Goal: Task Accomplishment & Management: Use online tool/utility

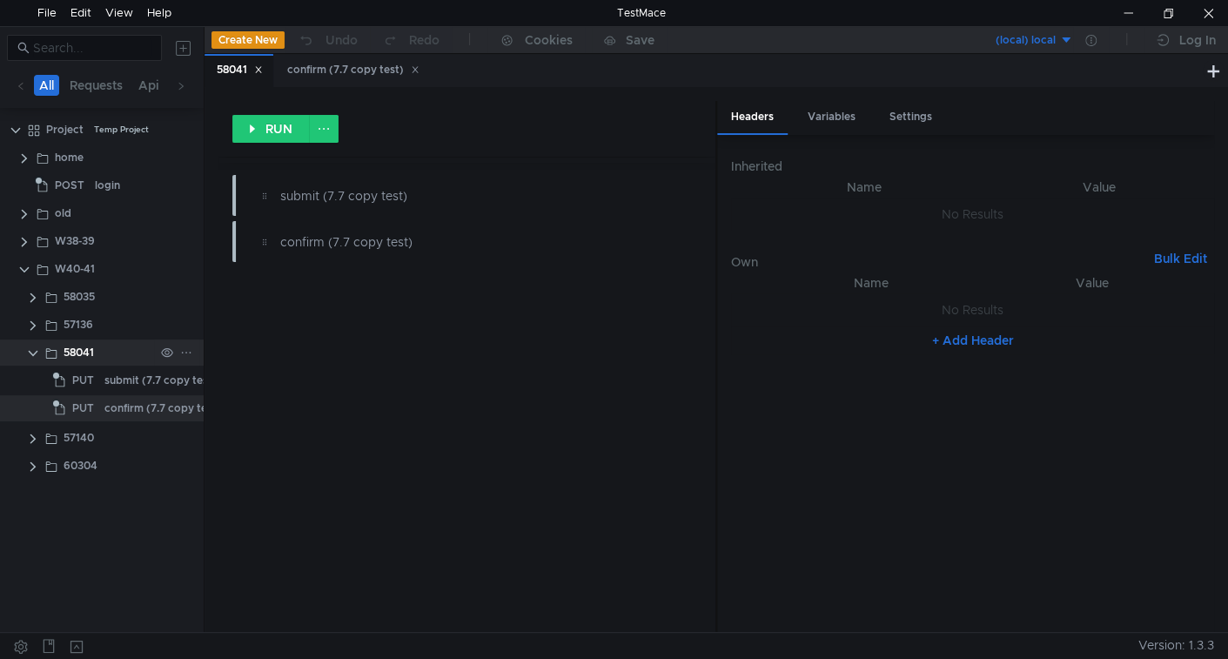
click at [32, 346] on clr-icon at bounding box center [33, 353] width 14 height 14
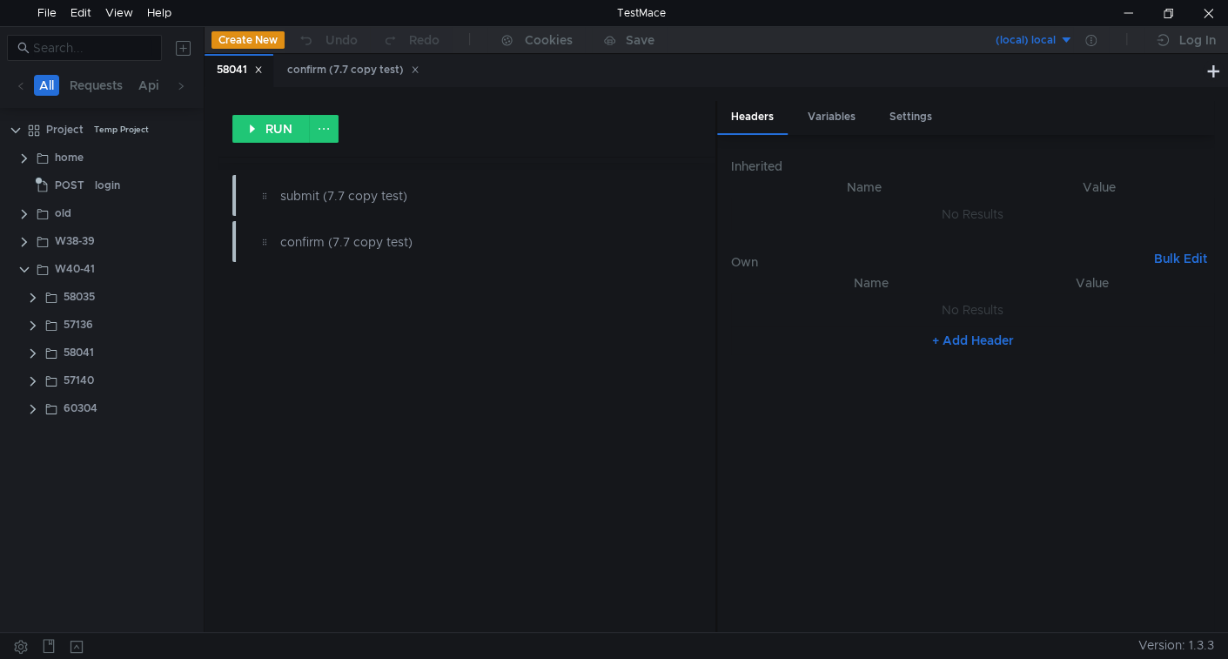
click at [259, 71] on icon at bounding box center [258, 69] width 9 height 9
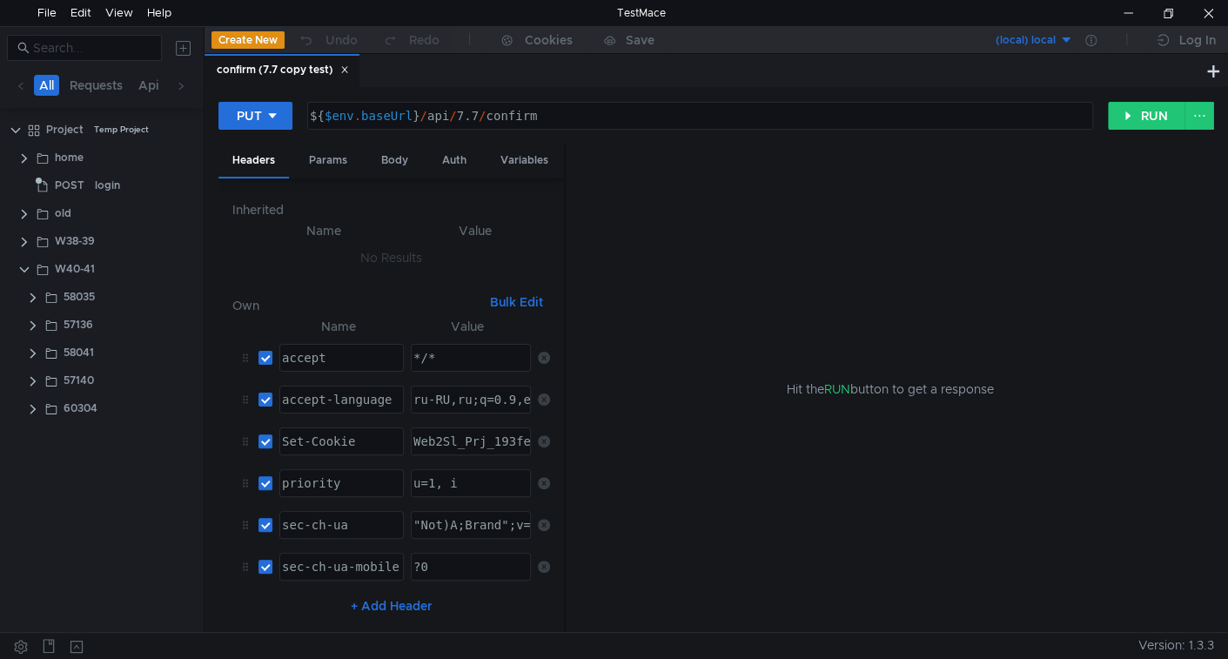
click at [343, 75] on div "confirm (7.7 copy test)" at bounding box center [283, 70] width 132 height 18
click at [347, 70] on icon at bounding box center [344, 69] width 9 height 9
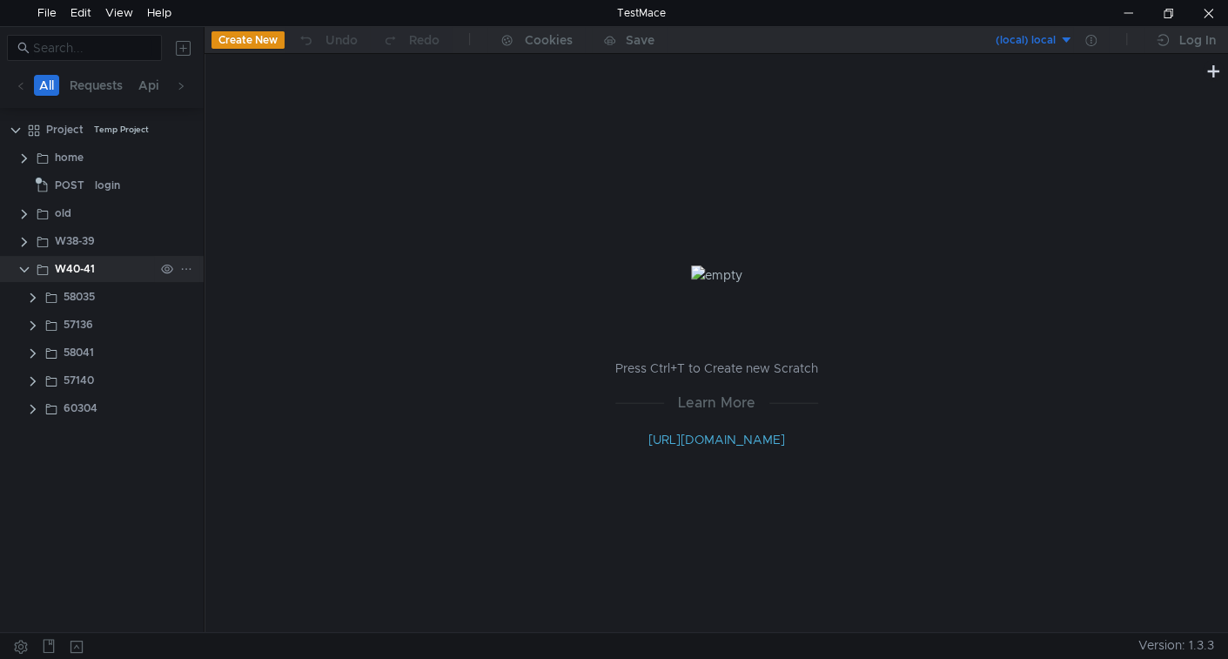
click at [187, 268] on icon at bounding box center [186, 269] width 12 height 12
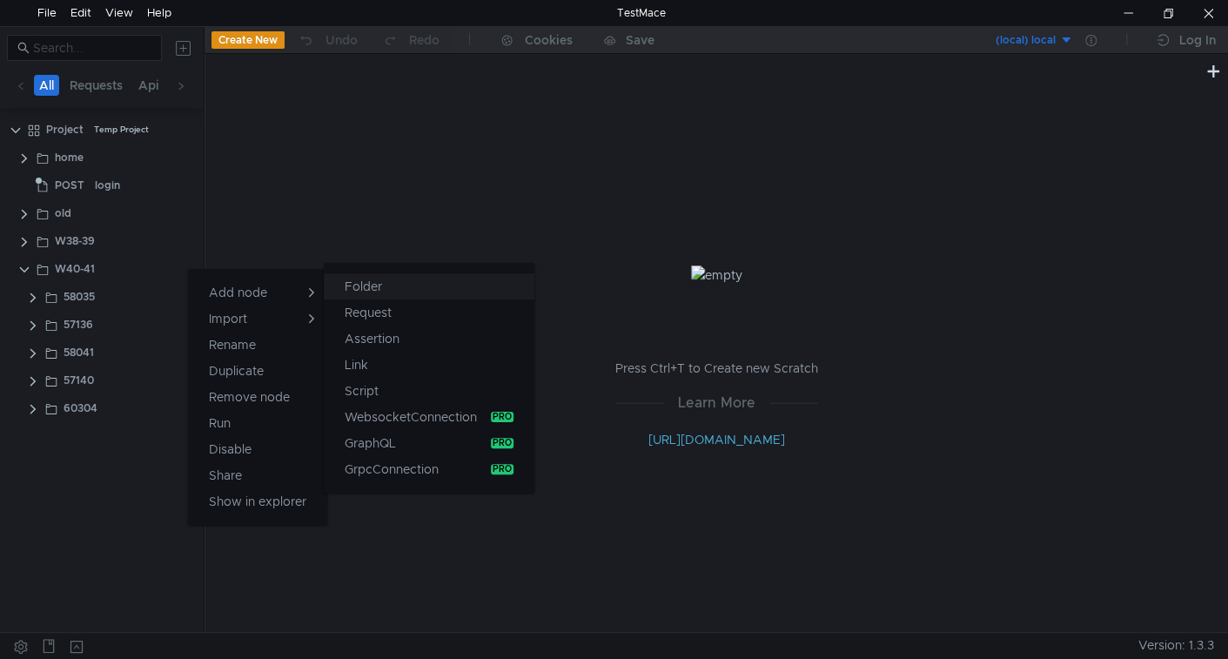
click at [346, 280] on app-tour-anchor "Folder" at bounding box center [363, 286] width 37 height 21
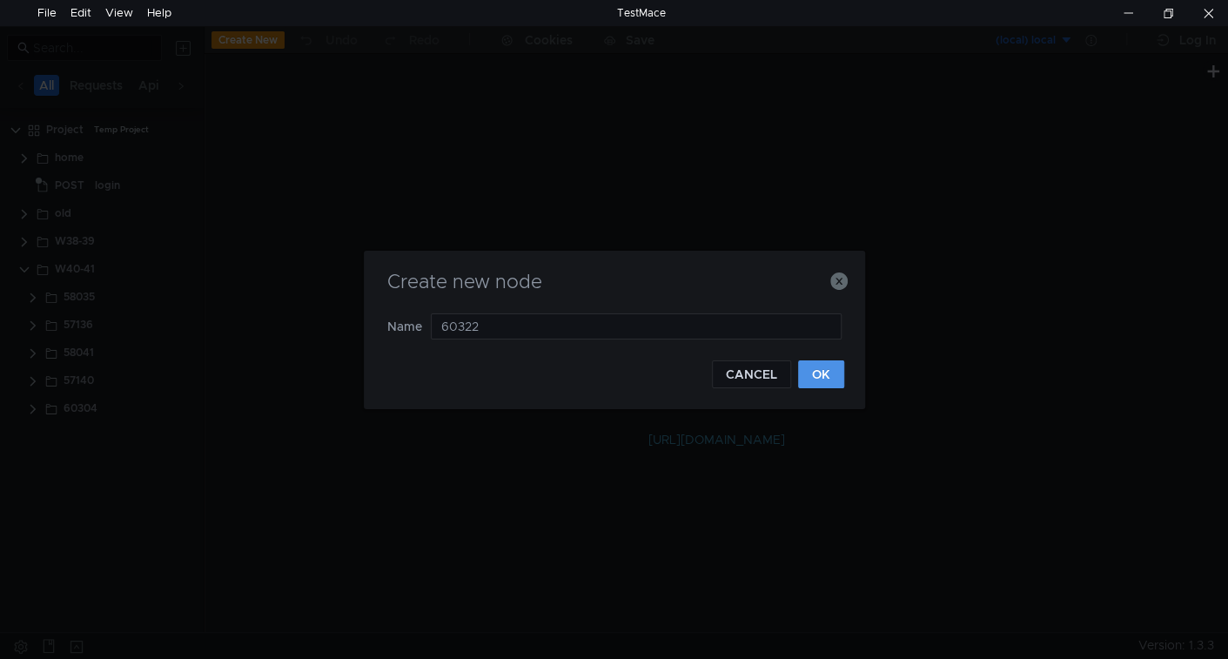
type input "60322"
drag, startPoint x: 814, startPoint y: 371, endPoint x: 280, endPoint y: 461, distance: 541.1
click at [812, 371] on button "OK" at bounding box center [821, 374] width 46 height 28
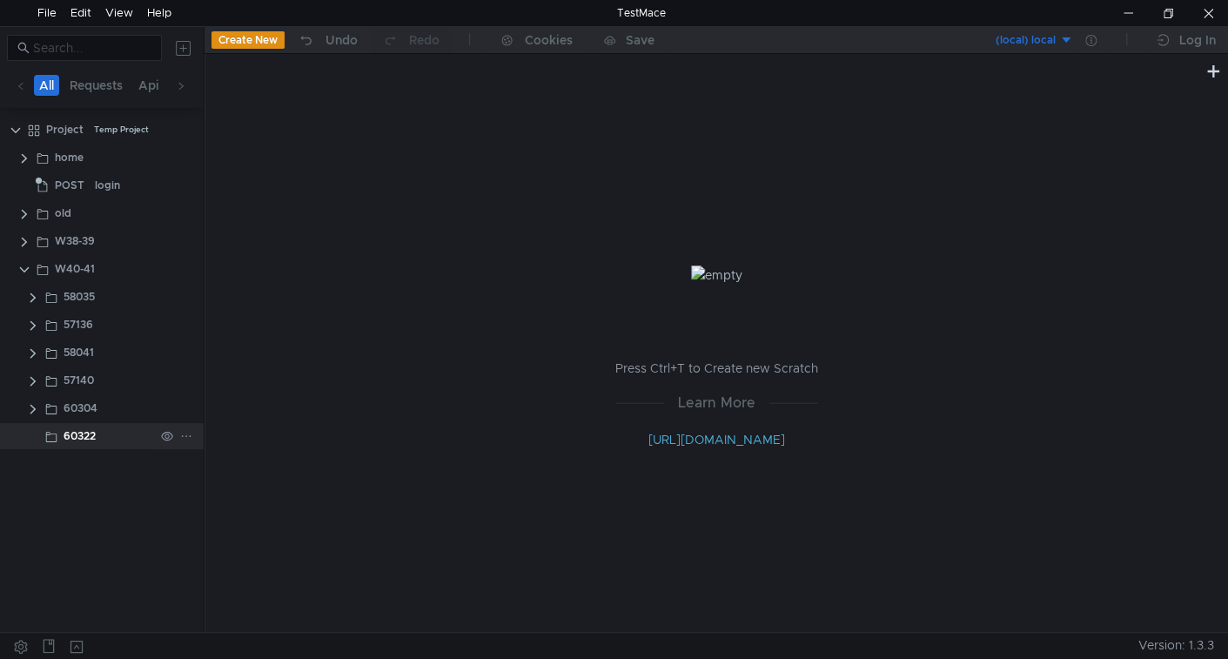
click at [197, 436] on div at bounding box center [176, 436] width 45 height 26
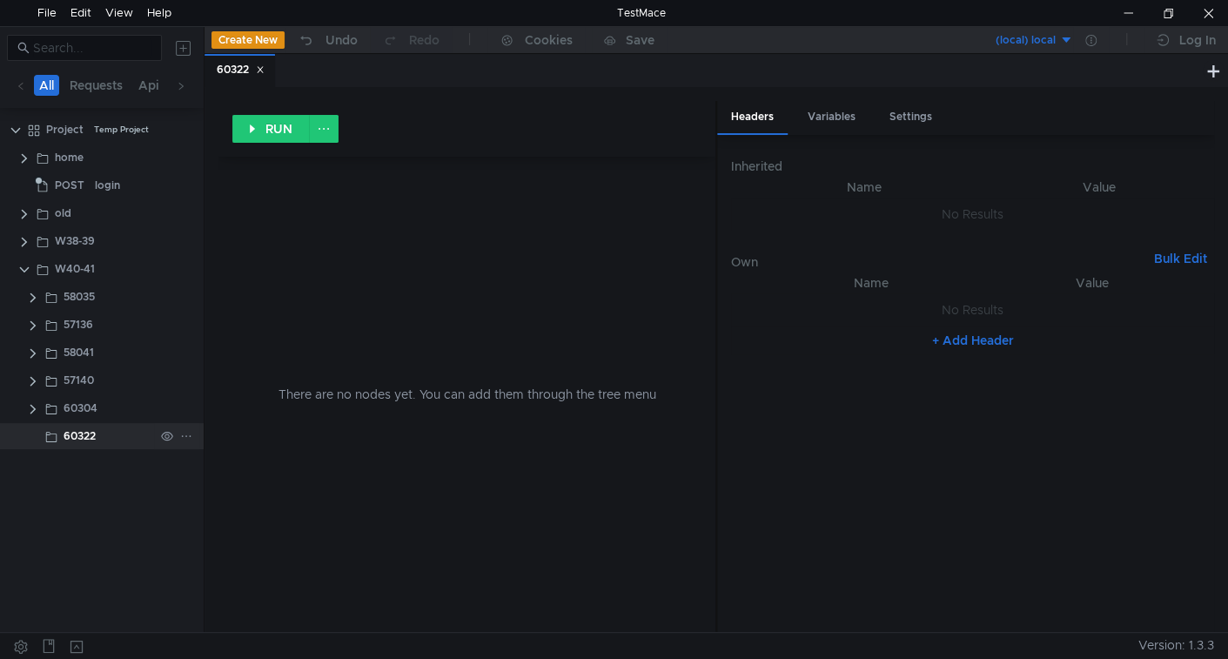
click at [190, 433] on icon at bounding box center [186, 436] width 12 height 12
click at [129, 492] on div at bounding box center [614, 329] width 1228 height 659
click at [178, 434] on div at bounding box center [176, 436] width 45 height 26
click at [187, 436] on icon at bounding box center [186, 436] width 12 height 12
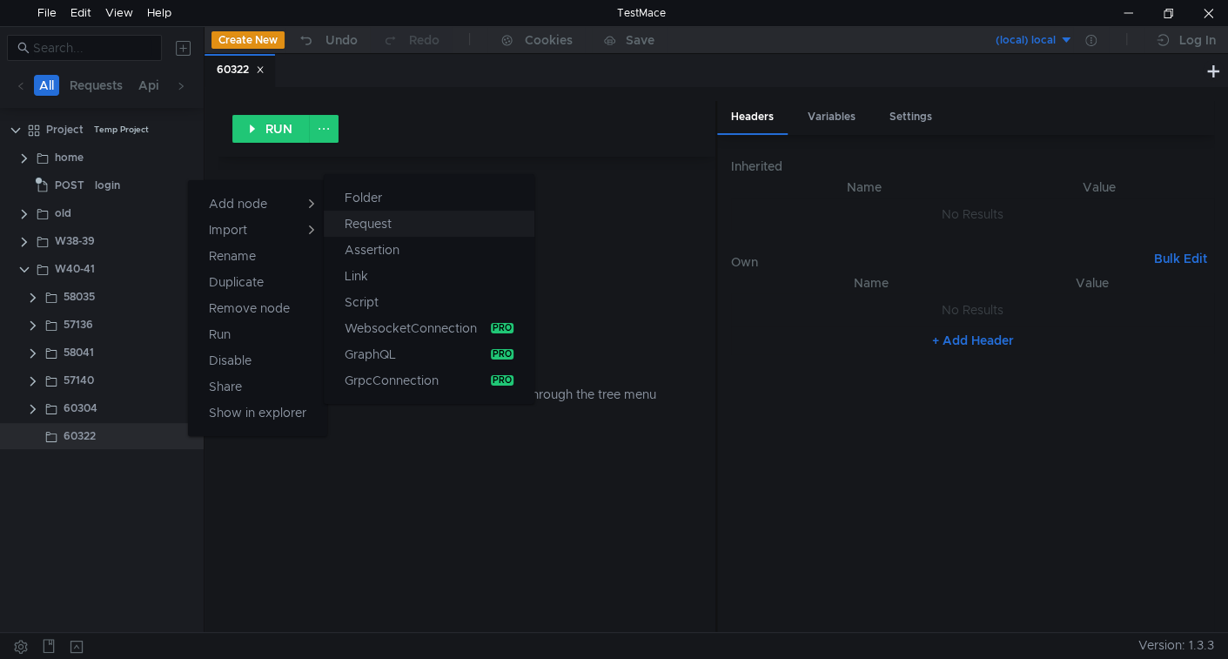
click at [413, 228] on button "Request" at bounding box center [429, 224] width 211 height 26
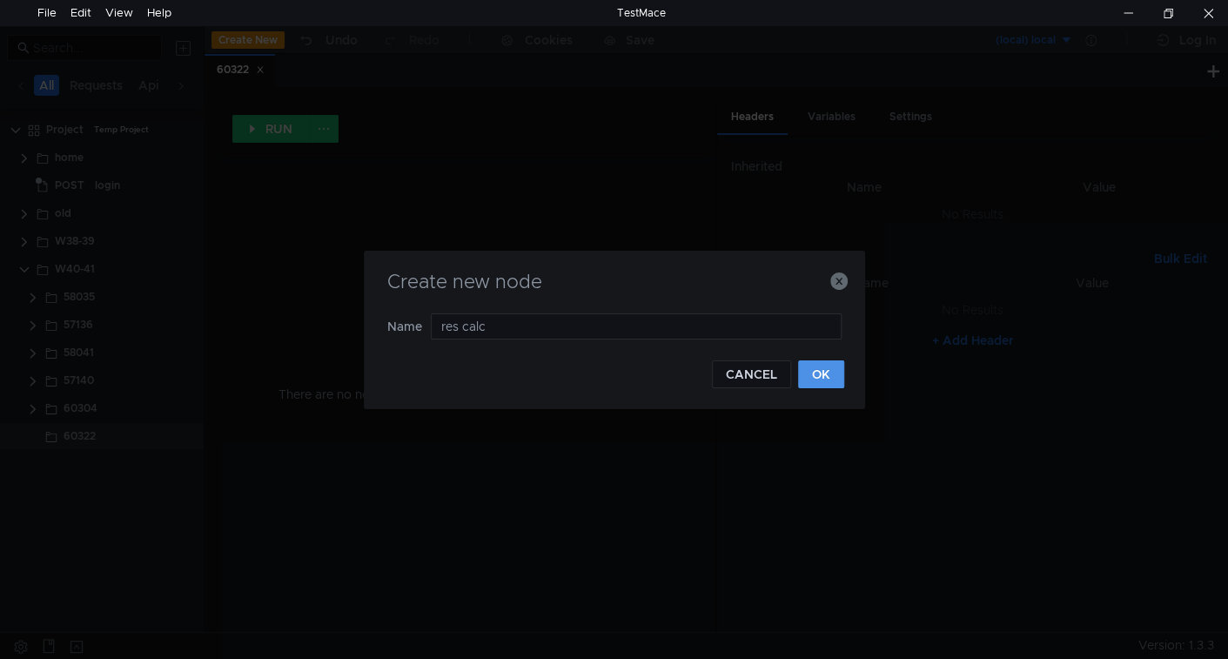
type input "res calc"
click at [817, 369] on button "OK" at bounding box center [821, 374] width 46 height 28
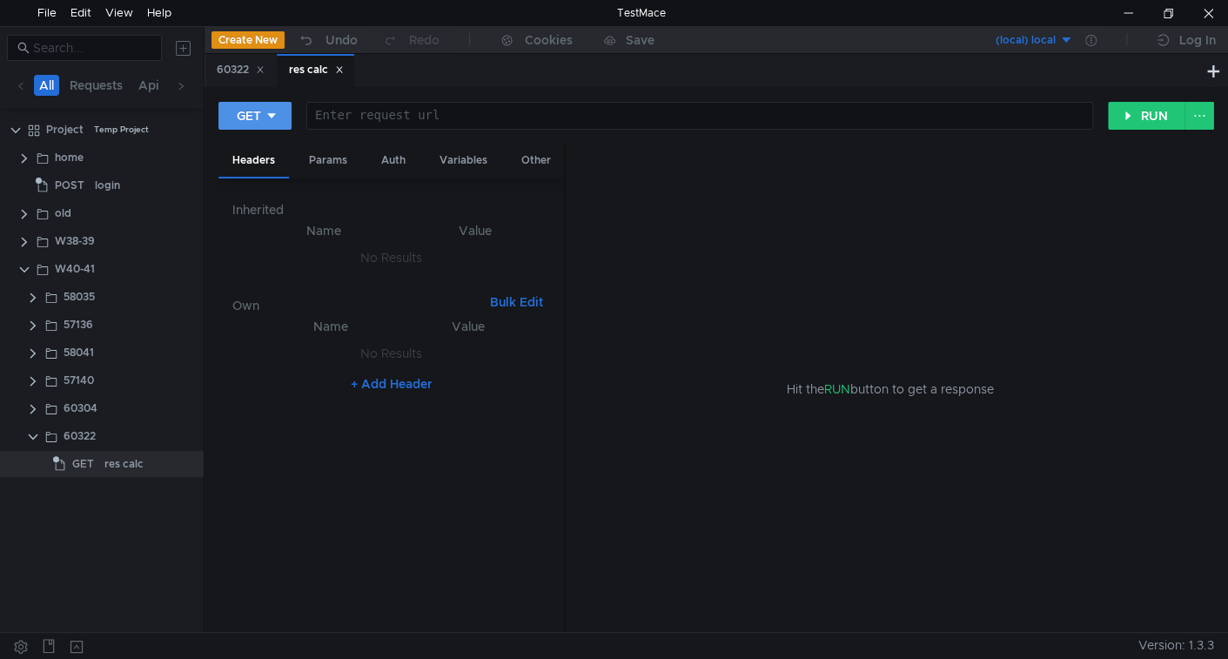
click at [272, 119] on icon at bounding box center [272, 116] width 12 height 12
click at [266, 235] on li "DELETE" at bounding box center [257, 236] width 76 height 28
click at [30, 407] on clr-icon at bounding box center [33, 409] width 14 height 14
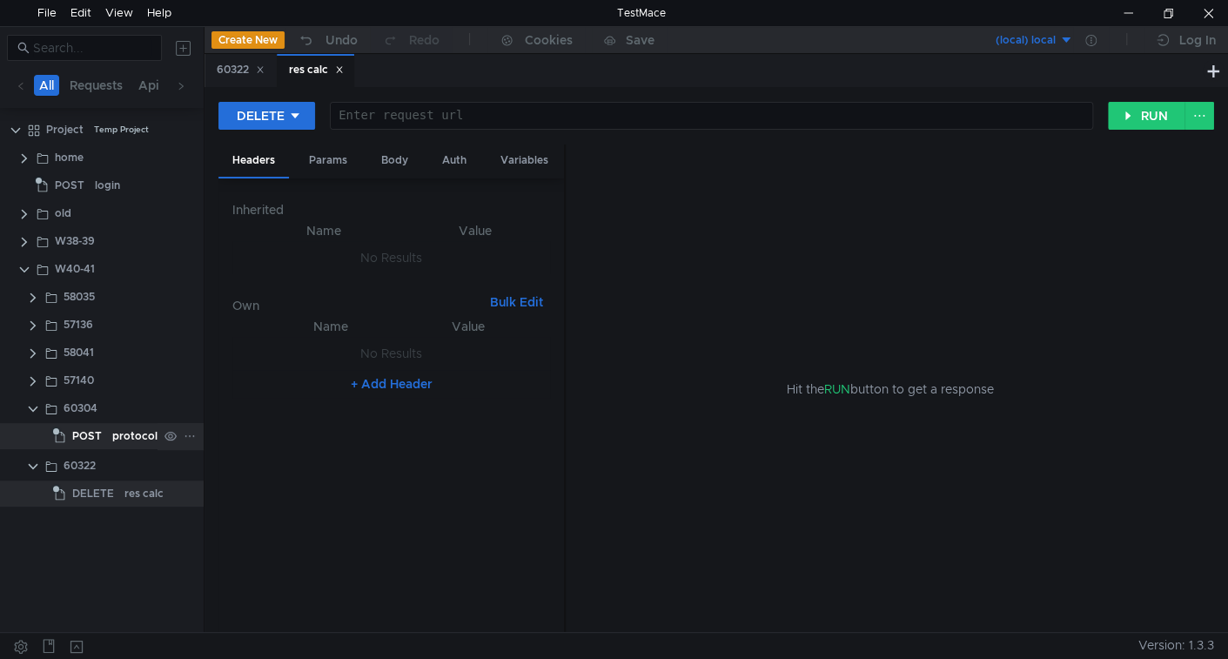
click at [84, 437] on span "POST" at bounding box center [87, 436] width 30 height 26
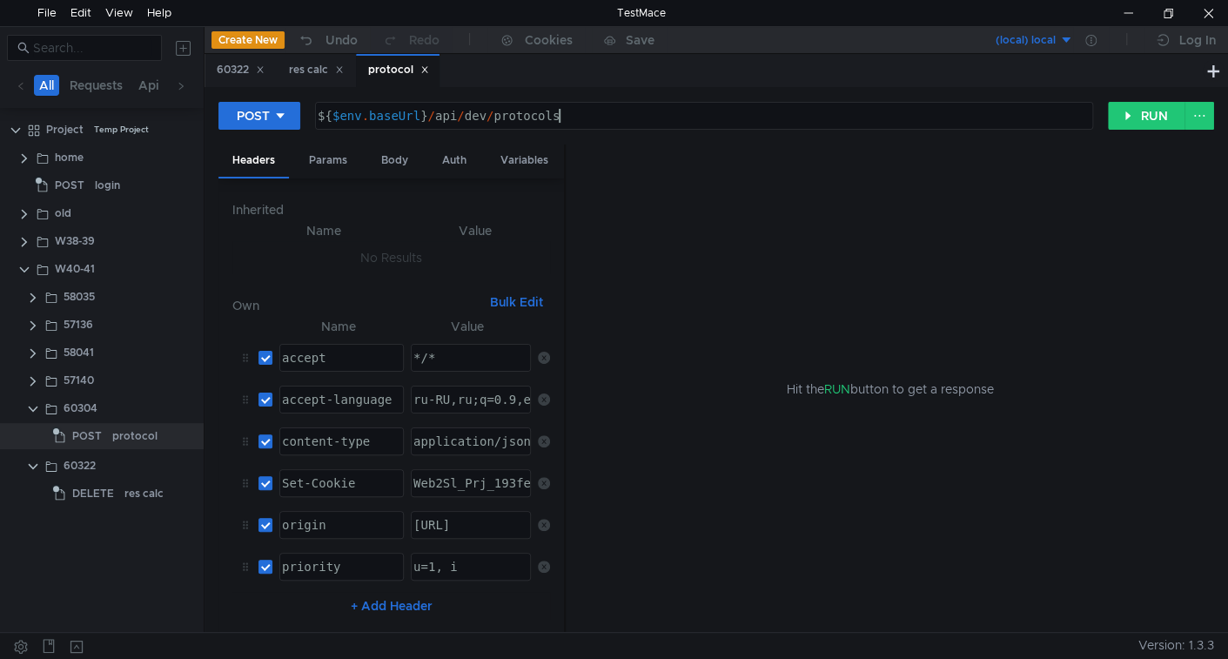
type textarea "${$env.baseUrl}/api/dev/protocols"
click at [622, 103] on div "${ $env . baseUrl } / api / dev / protocols" at bounding box center [704, 116] width 777 height 26
drag, startPoint x: 89, startPoint y: 501, endPoint x: 98, endPoint y: 498, distance: 10.2
click at [89, 501] on span "DELETE" at bounding box center [93, 494] width 42 height 26
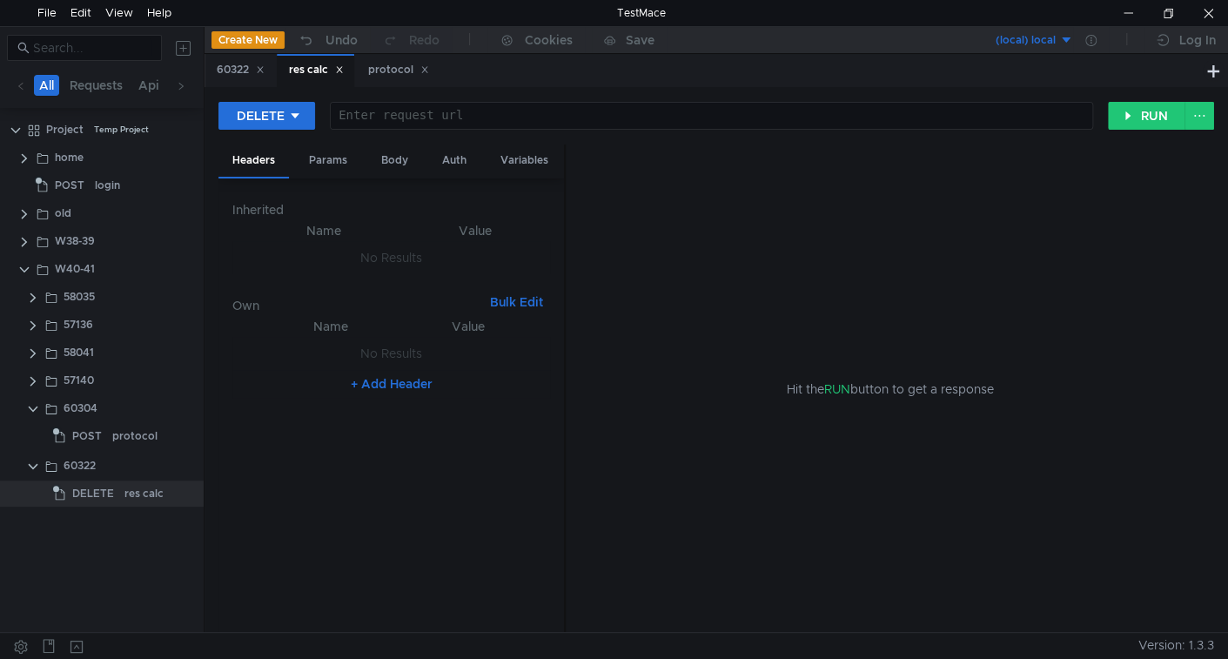
click at [556, 114] on div at bounding box center [710, 130] width 763 height 42
paste textarea "${$env.baseUrl}/api/dev/protocols"
type textarea "${$env.baseUrl}/api/dev/protocols"
click at [393, 81] on div "protocol" at bounding box center [398, 70] width 84 height 32
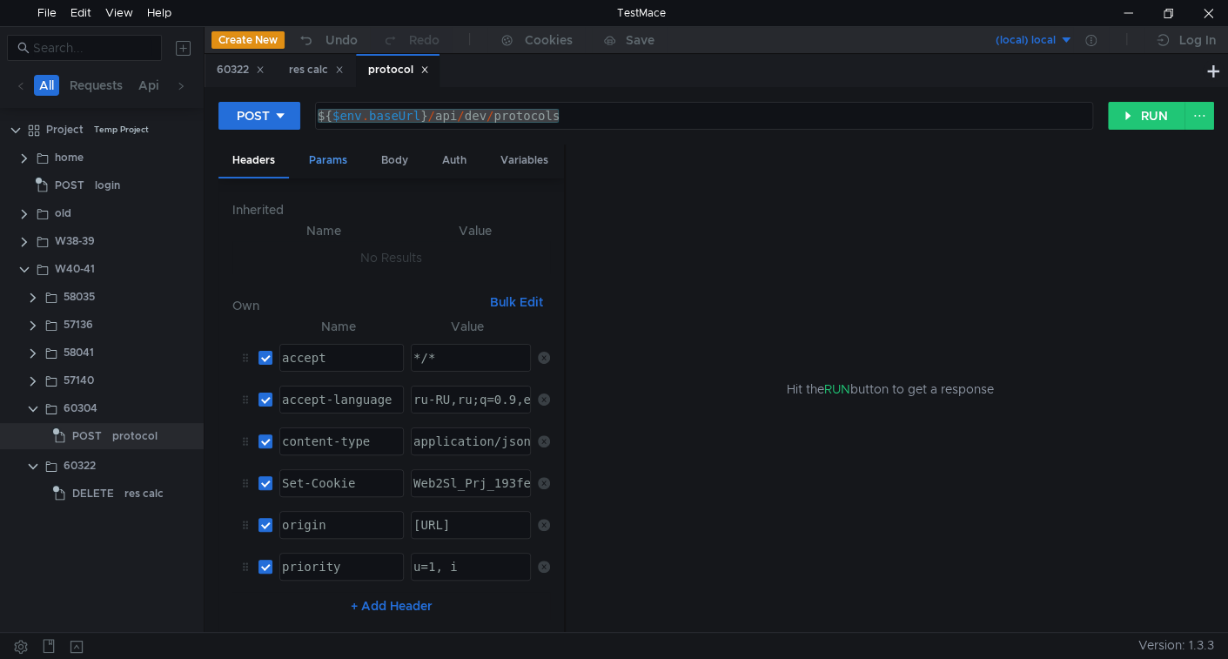
click at [328, 165] on div "Params" at bounding box center [328, 161] width 66 height 32
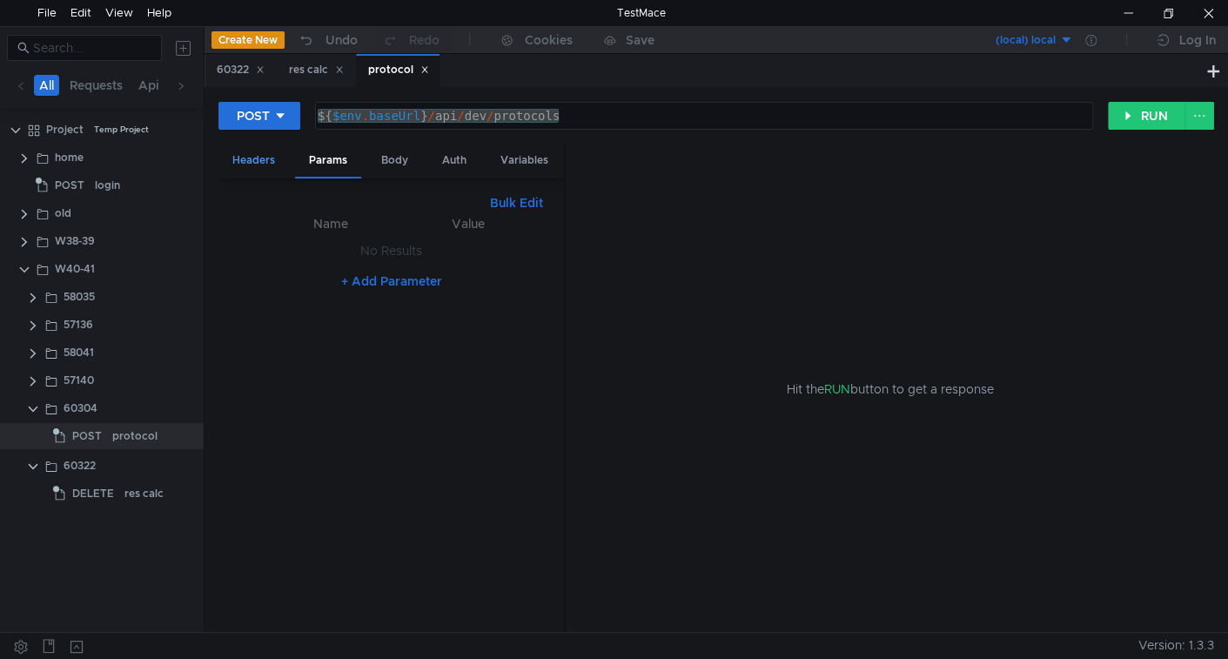
click at [283, 163] on div "Headers" at bounding box center [254, 161] width 71 height 32
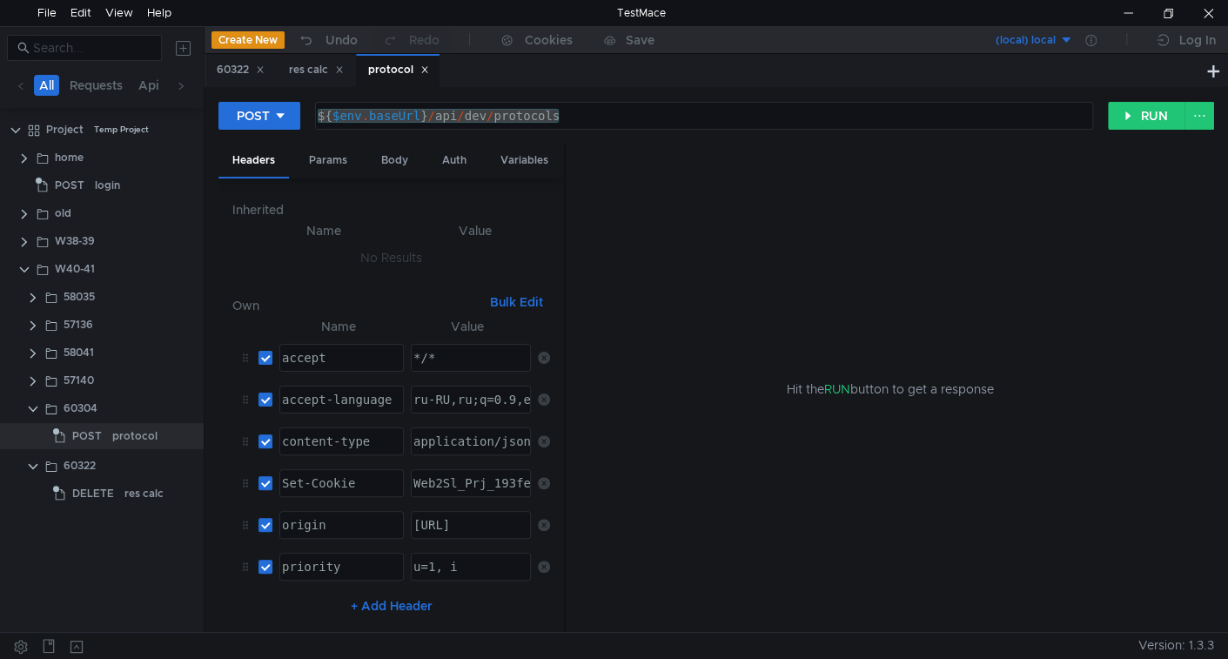
click at [537, 302] on button "Bulk Edit" at bounding box center [516, 302] width 67 height 21
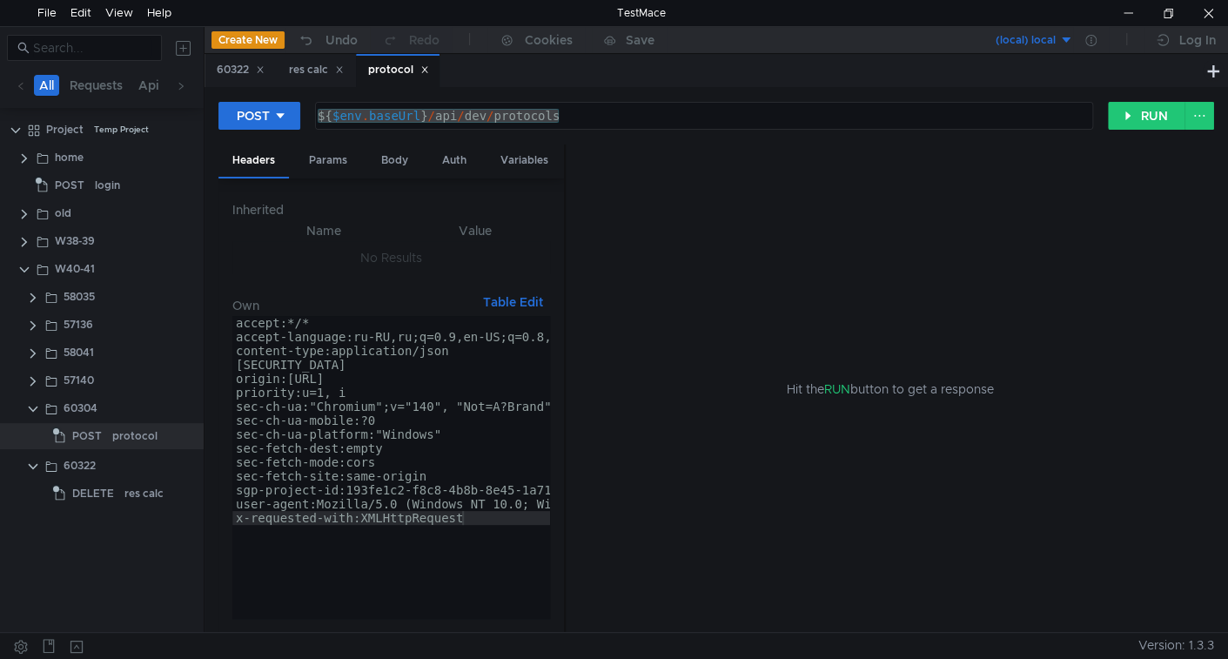
click at [434, 365] on div "accept:*/* accept-language:ru-RU,ru;q=0.9,en-US;q=0.8,en;q=0.7 content-type:app…" at bounding box center [681, 483] width 899 height 334
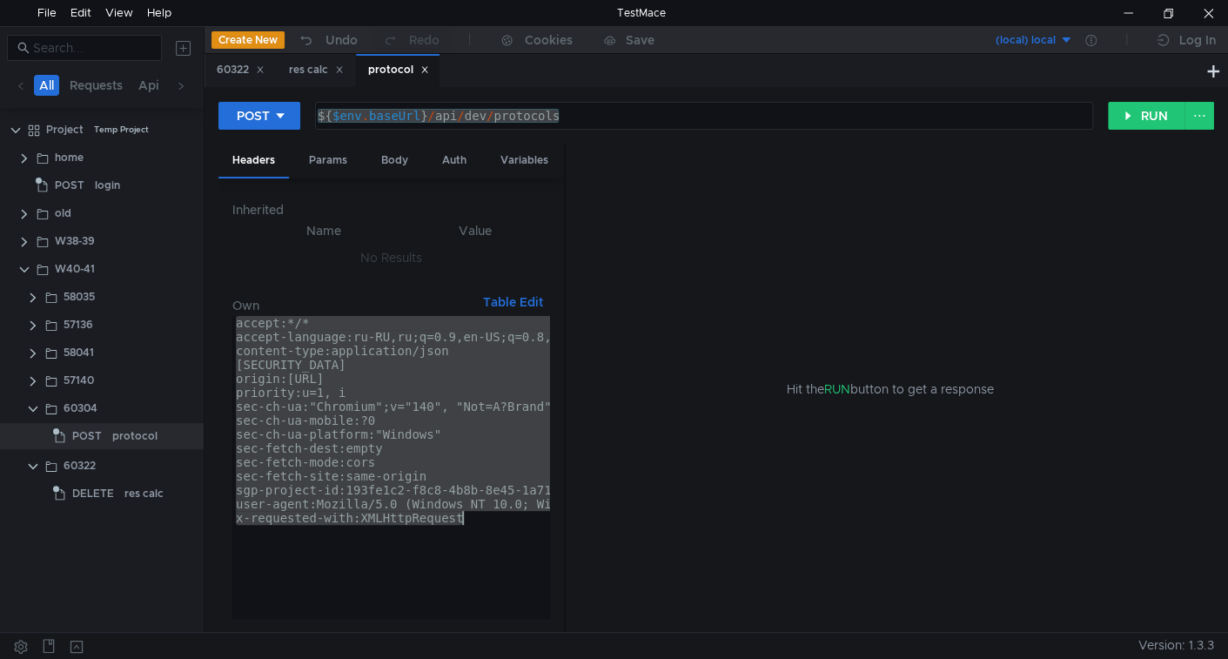
type textarea "user-agent:Mozilla/5.0 (Windows NT 10.0; Win64; x64) AppleWebKit/537.36 (KHTML,…"
click at [427, 71] on icon at bounding box center [424, 70] width 6 height 6
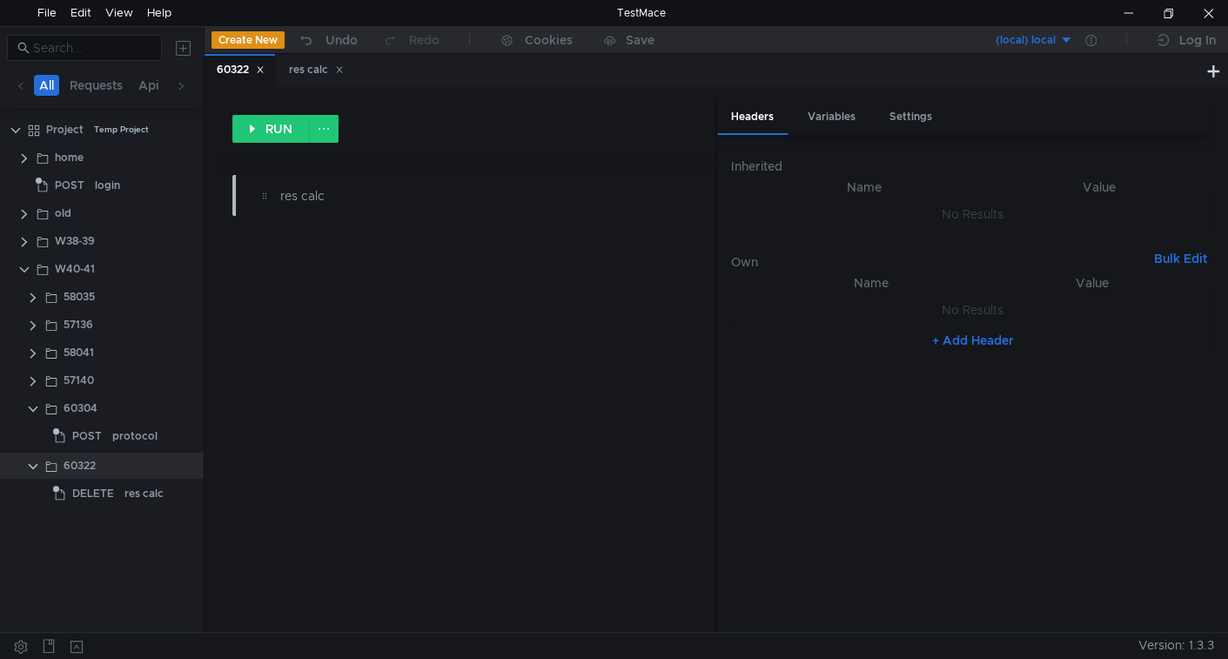
click at [259, 71] on icon at bounding box center [260, 69] width 9 height 9
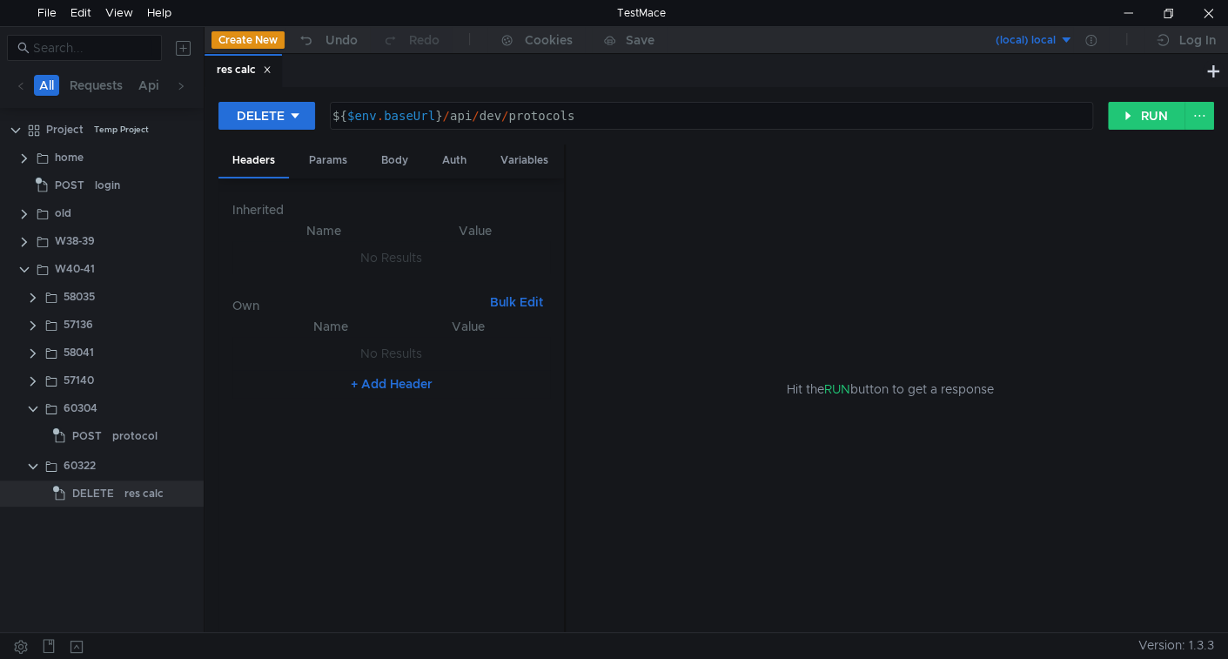
click at [523, 295] on button "Bulk Edit" at bounding box center [516, 302] width 67 height 21
click at [326, 336] on div at bounding box center [391, 483] width 318 height 334
paste textarea "x-requested-with:XMLHttpRequest"
type textarea "x-requested-with:XMLHttpRequest"
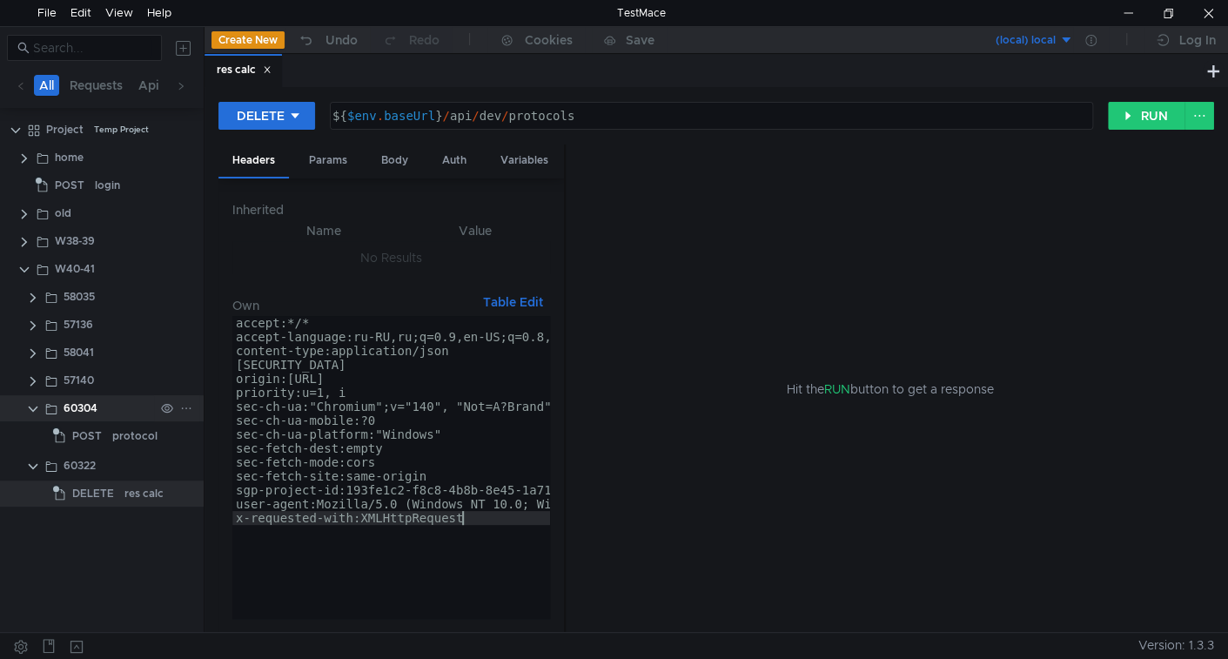
click at [34, 408] on clr-icon at bounding box center [33, 409] width 14 height 14
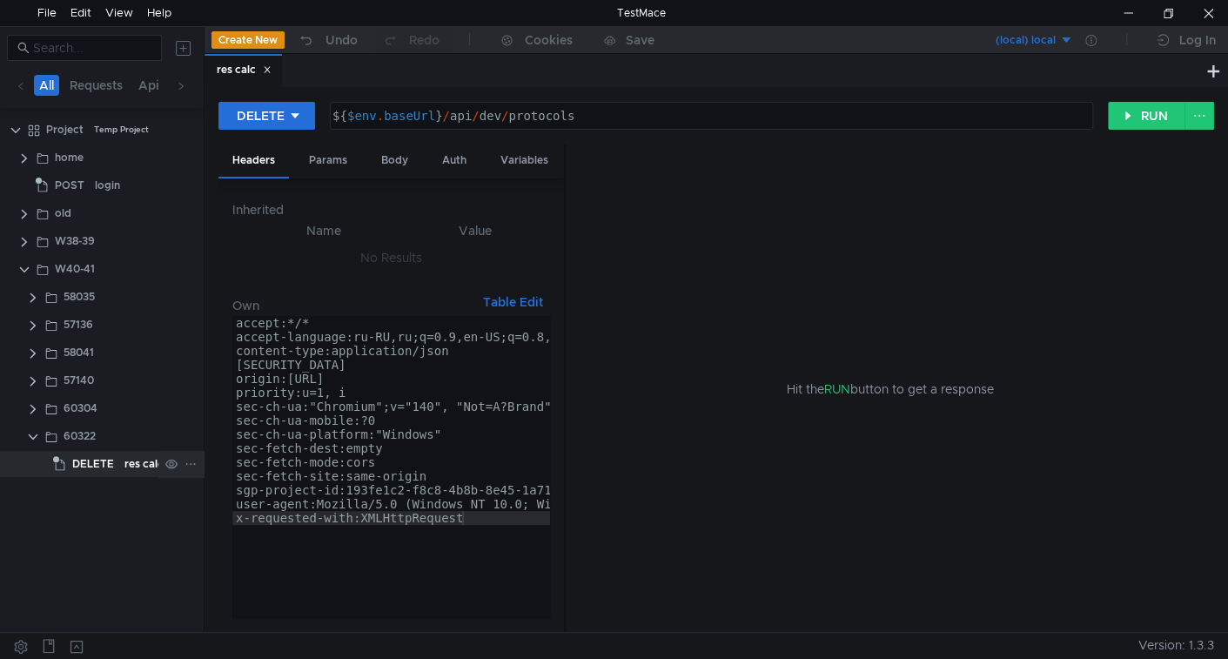
click at [96, 459] on span "DELETE" at bounding box center [93, 464] width 42 height 26
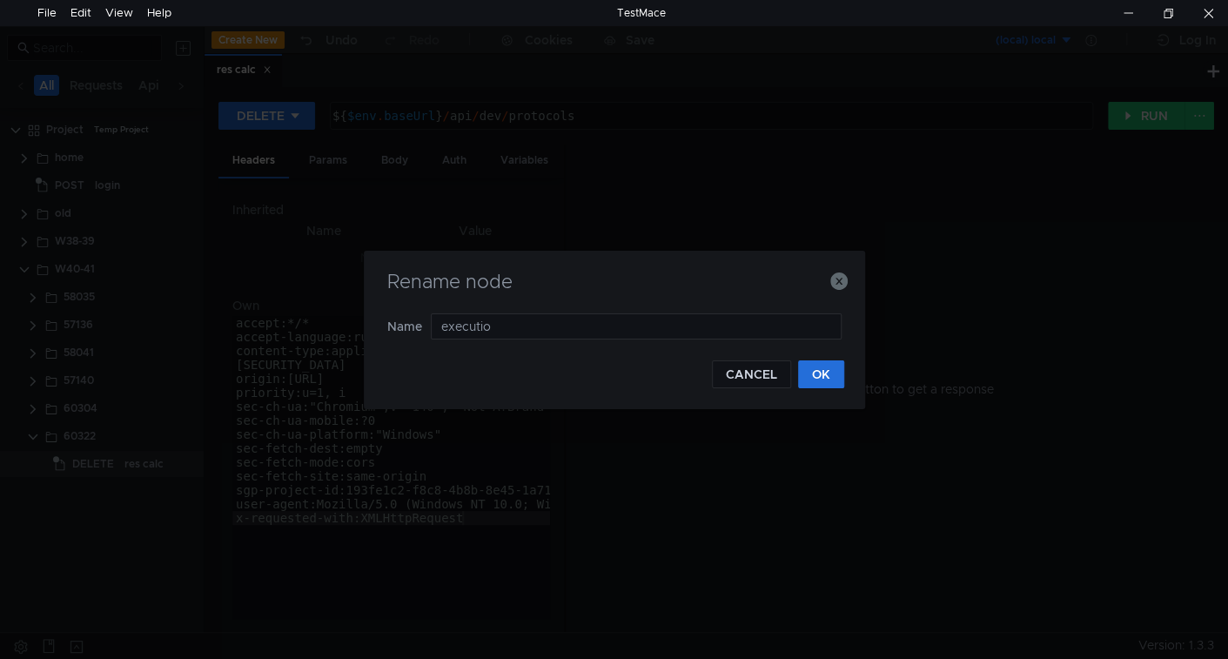
type input "execution"
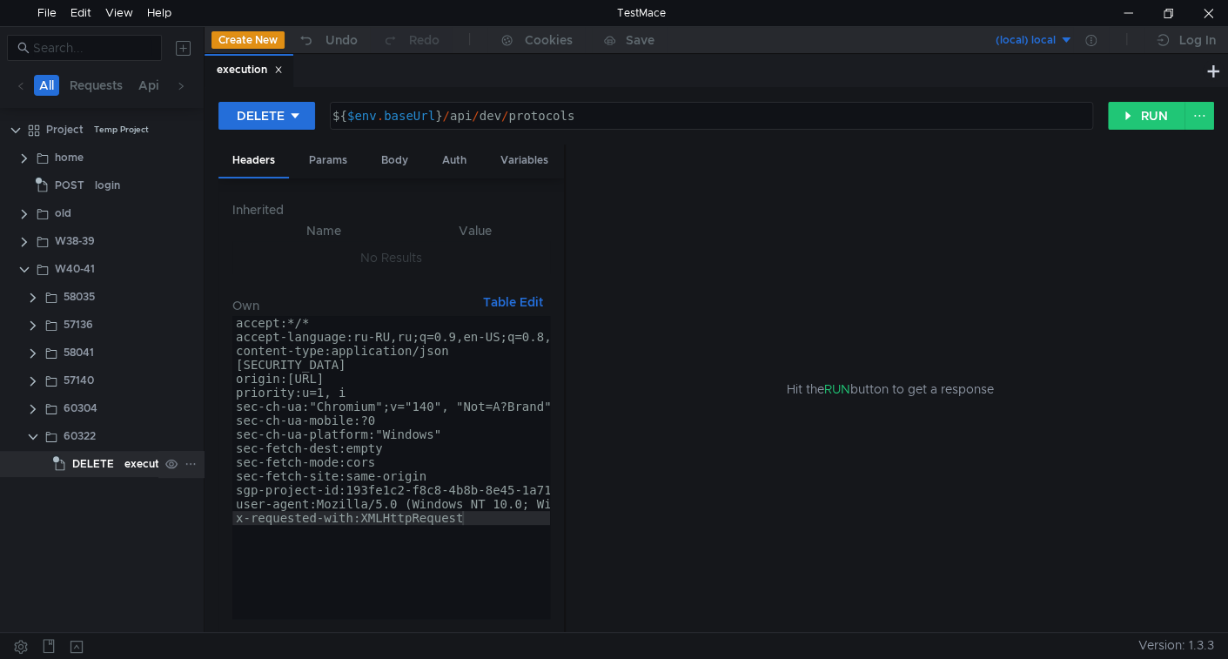
click at [140, 463] on div "execution" at bounding box center [149, 464] width 50 height 26
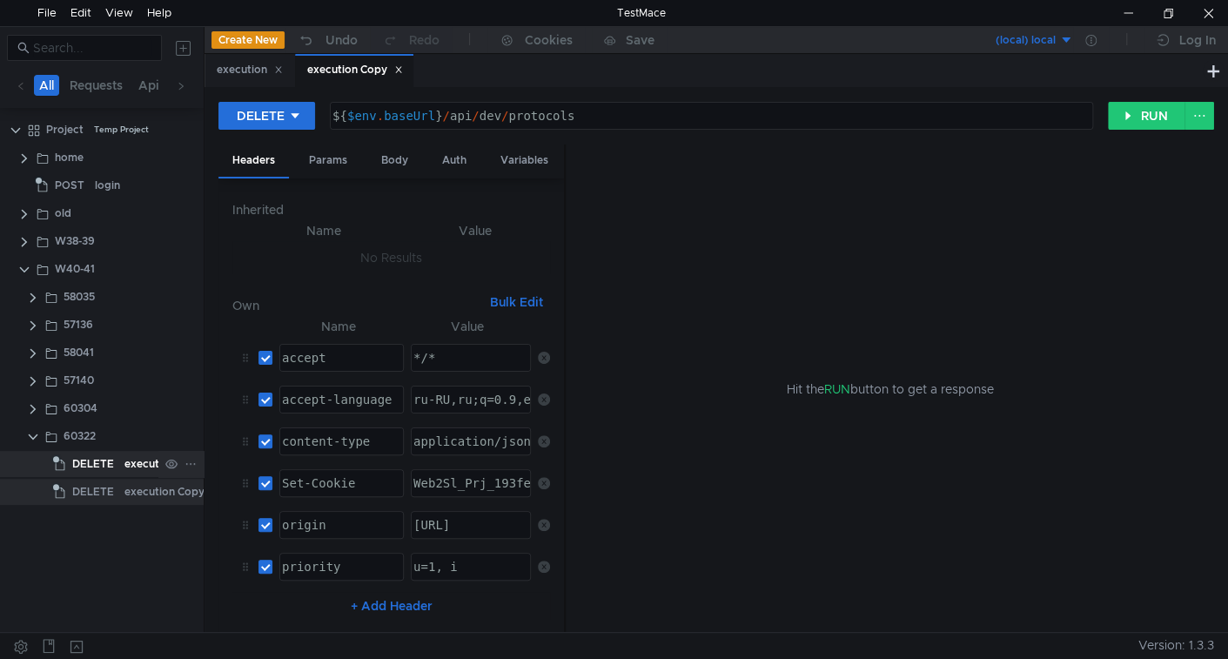
click at [134, 462] on div "execution" at bounding box center [149, 464] width 50 height 26
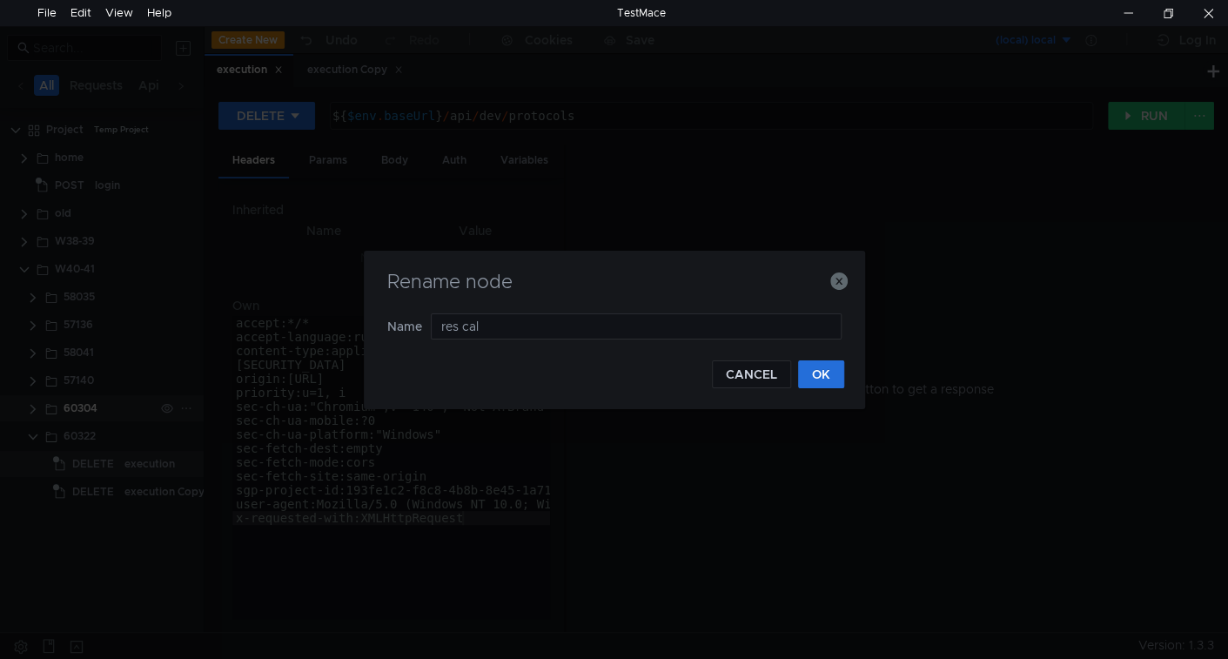
type input "res calc"
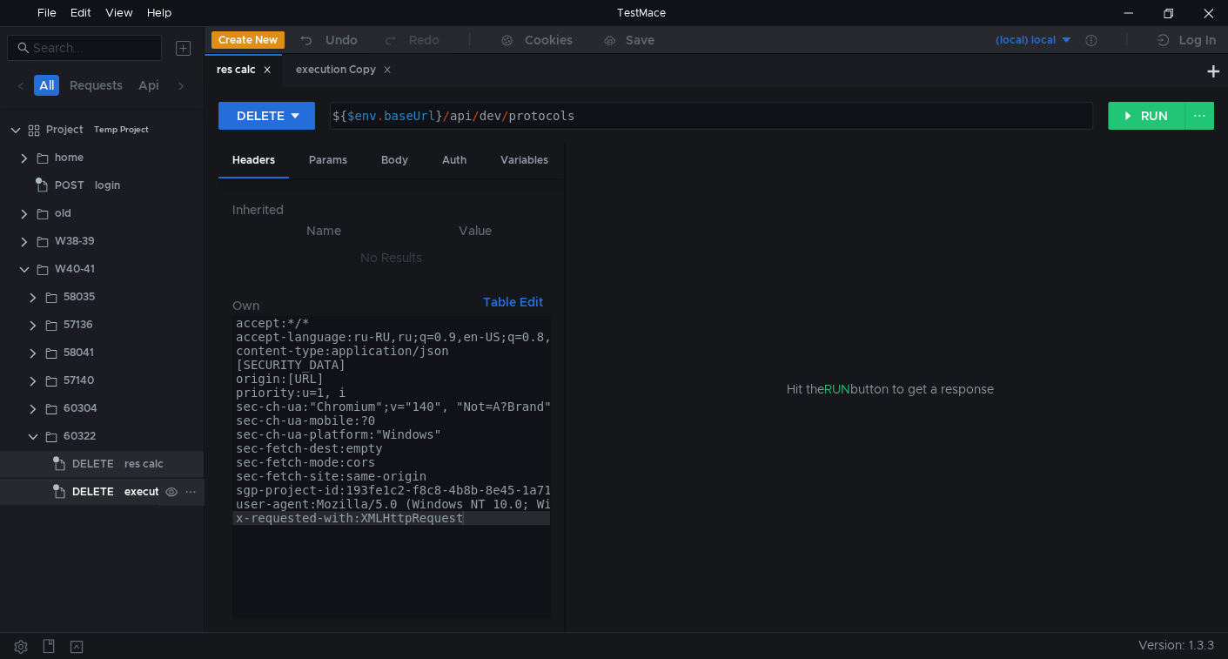
click at [150, 494] on div "execution Copy" at bounding box center [164, 492] width 80 height 26
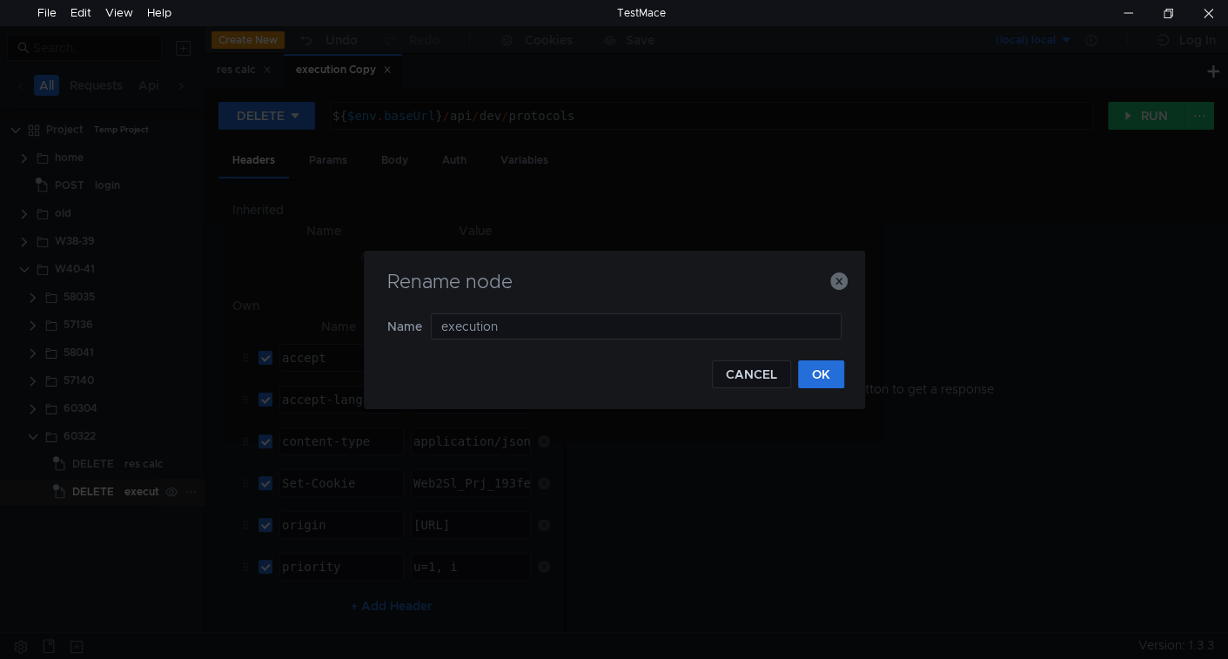
type input "execution"
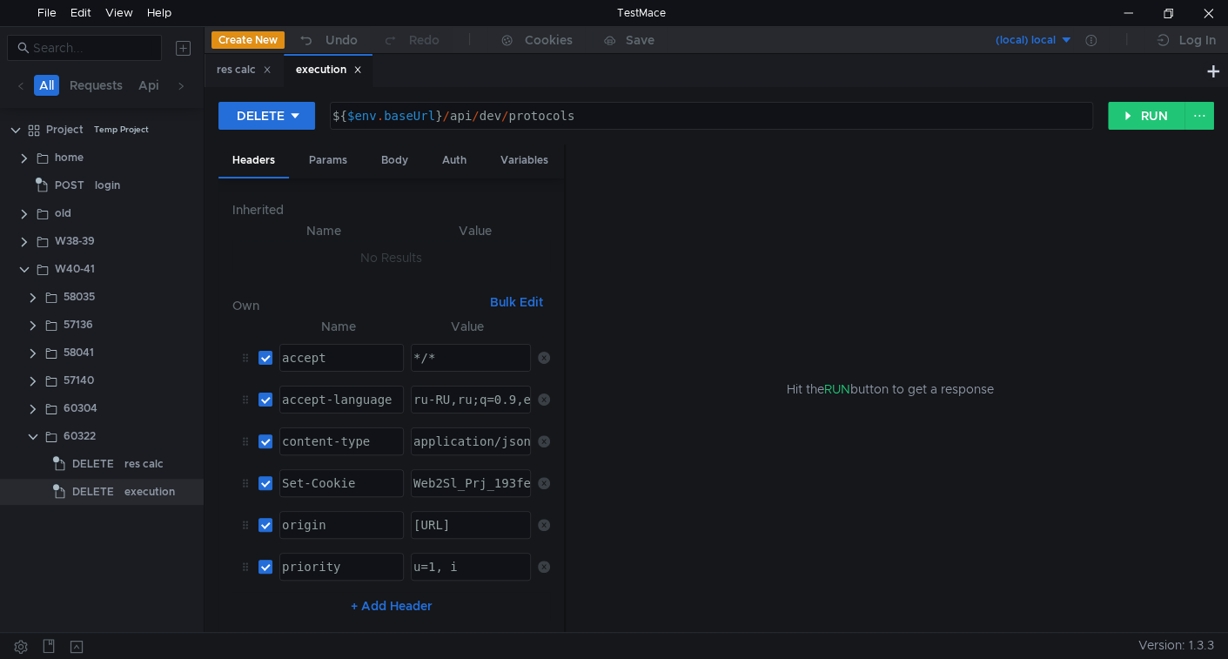
click at [456, 115] on div "${ $env . baseUrl } / api / dev / protocols" at bounding box center [710, 130] width 763 height 42
drag, startPoint x: 456, startPoint y: 115, endPoint x: 622, endPoint y: 112, distance: 165.4
click at [622, 112] on div "${ $env . baseUrl } / api / dev / protocols" at bounding box center [710, 130] width 763 height 42
paste textarea "7.7/suggestion"
type textarea "${$env.baseUrl}/api/7.7/suggestions"
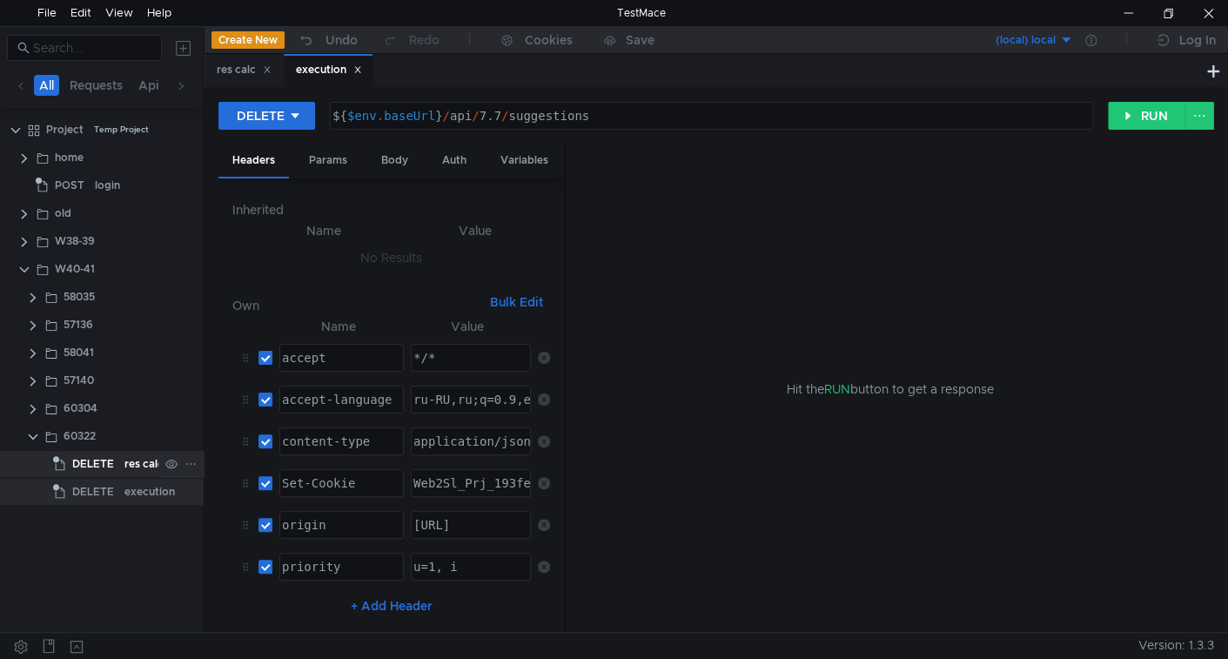
click at [105, 472] on span "DELETE" at bounding box center [93, 464] width 42 height 26
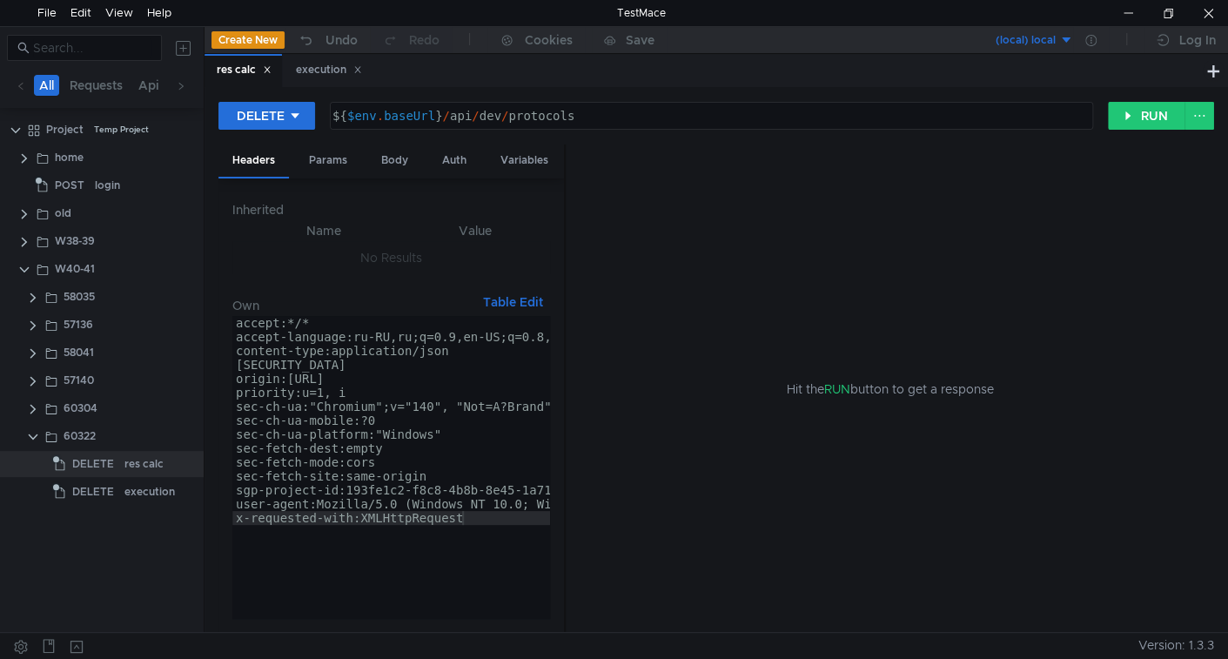
click at [461, 114] on div "${ $env . baseUrl } / api / dev / protocols" at bounding box center [710, 130] width 763 height 42
drag, startPoint x: 461, startPoint y: 114, endPoint x: 664, endPoint y: 106, distance: 203.9
click at [664, 106] on div "${ $env . baseUrl } / api / dev / protocols" at bounding box center [712, 116] width 762 height 26
paste textarea "7.7/suggestion"
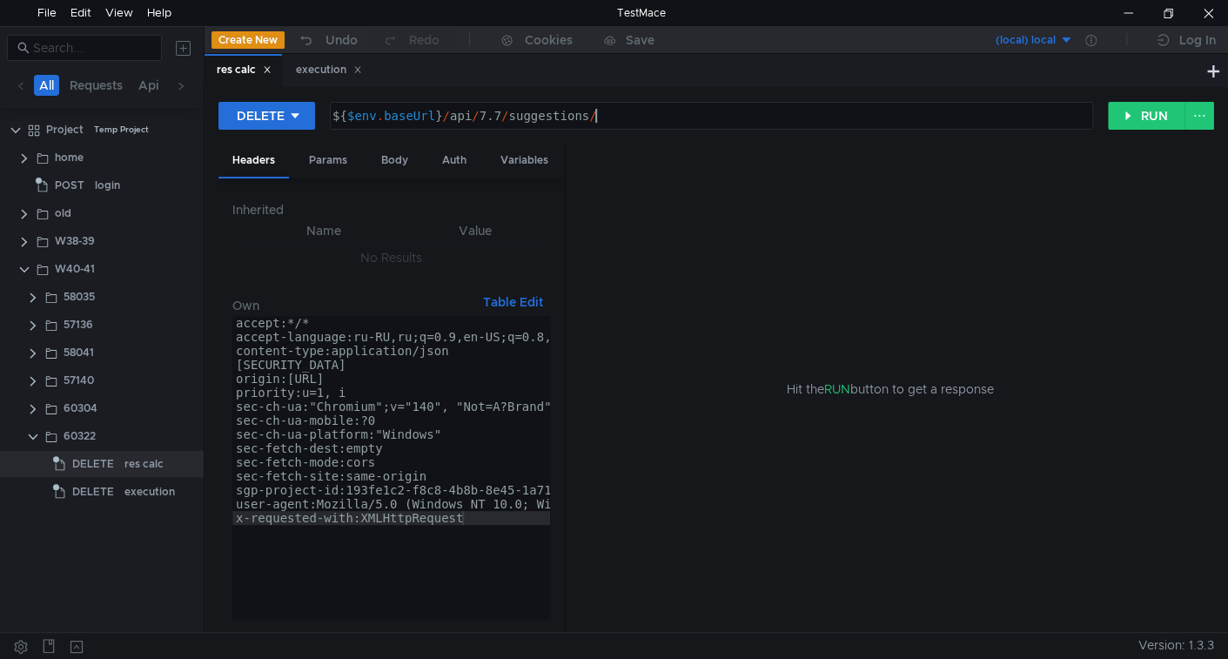
paste textarea "reserves-calculation"
type textarea "${$env.baseUrl}/api/7.7/suggestions/reserves-calculation"
click at [143, 494] on div "execution" at bounding box center [149, 492] width 50 height 26
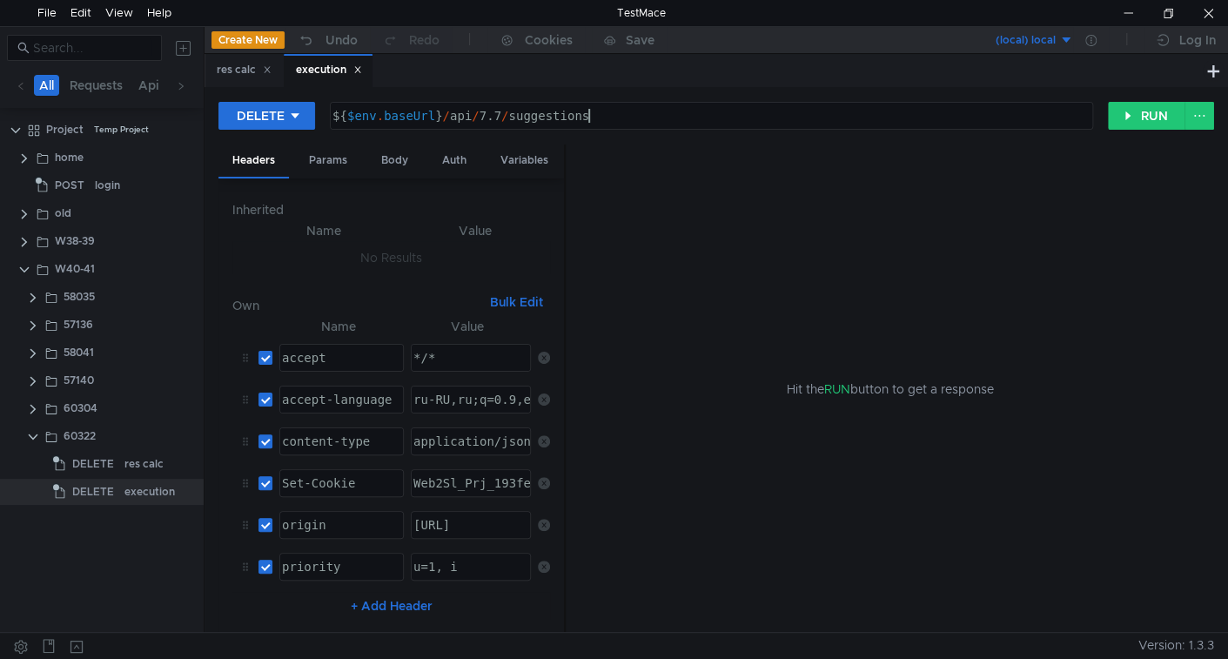
click at [616, 122] on div "${ $env . baseUrl } / api / 7.7 / suggestions" at bounding box center [710, 130] width 763 height 42
paste textarea "execution"
type textarea "${$env.baseUrl}/api/7.7/suggestions/execution/"
drag, startPoint x: 91, startPoint y: 457, endPoint x: 120, endPoint y: 440, distance: 33.1
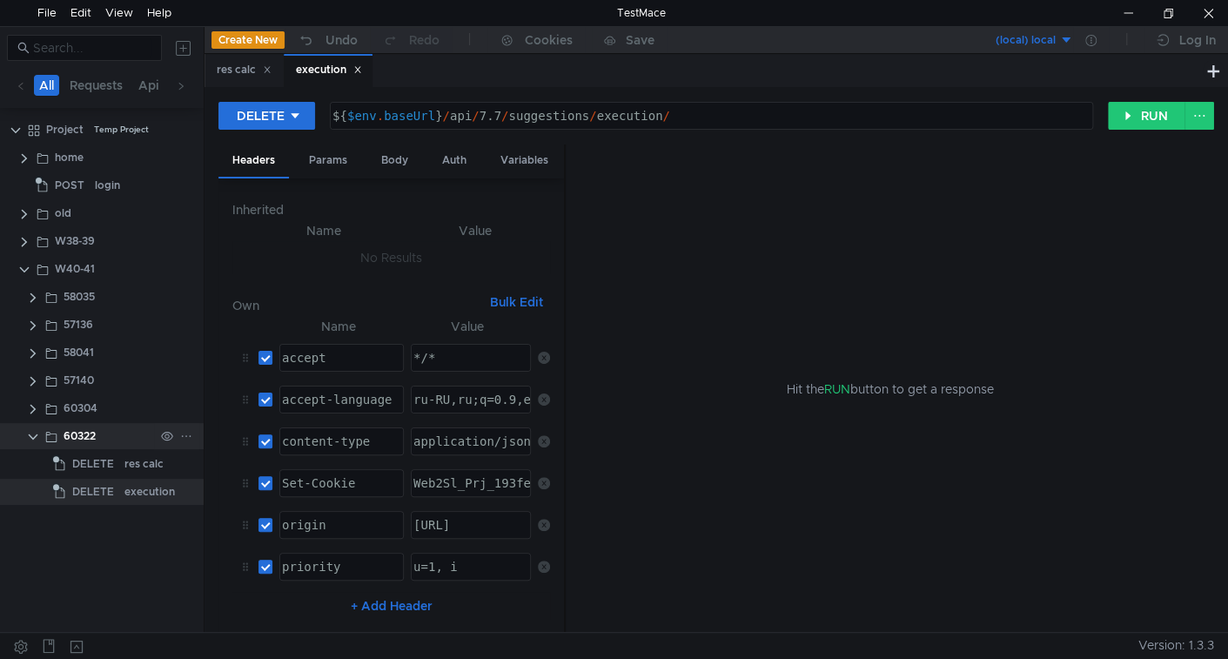
click at [93, 457] on span "DELETE" at bounding box center [93, 464] width 42 height 26
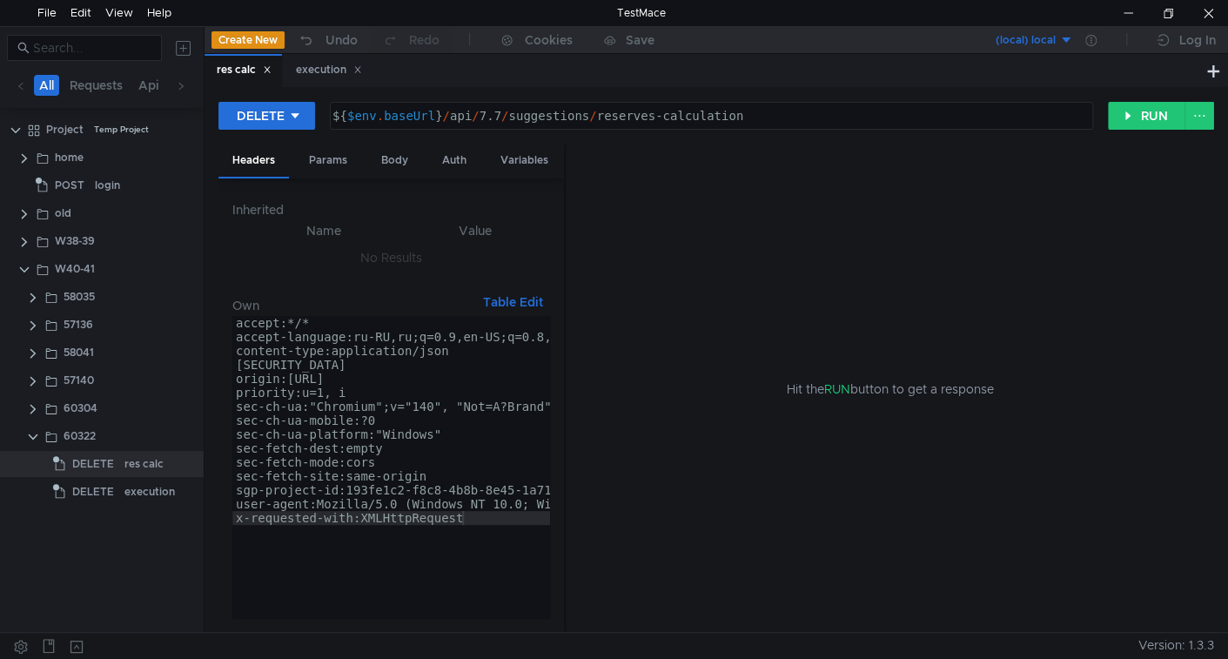
click at [774, 119] on div "${ $env . baseUrl } / api / 7.7 / suggestions / reserves-calculation" at bounding box center [710, 130] width 763 height 42
paste textarea "4049527e-8e99-4018-a1b3-47cda2385968"
type textarea "${$env.baseUrl}/api/7.7/suggestions/reserves-calculation/4049527e-8e99-4018-a1b…"
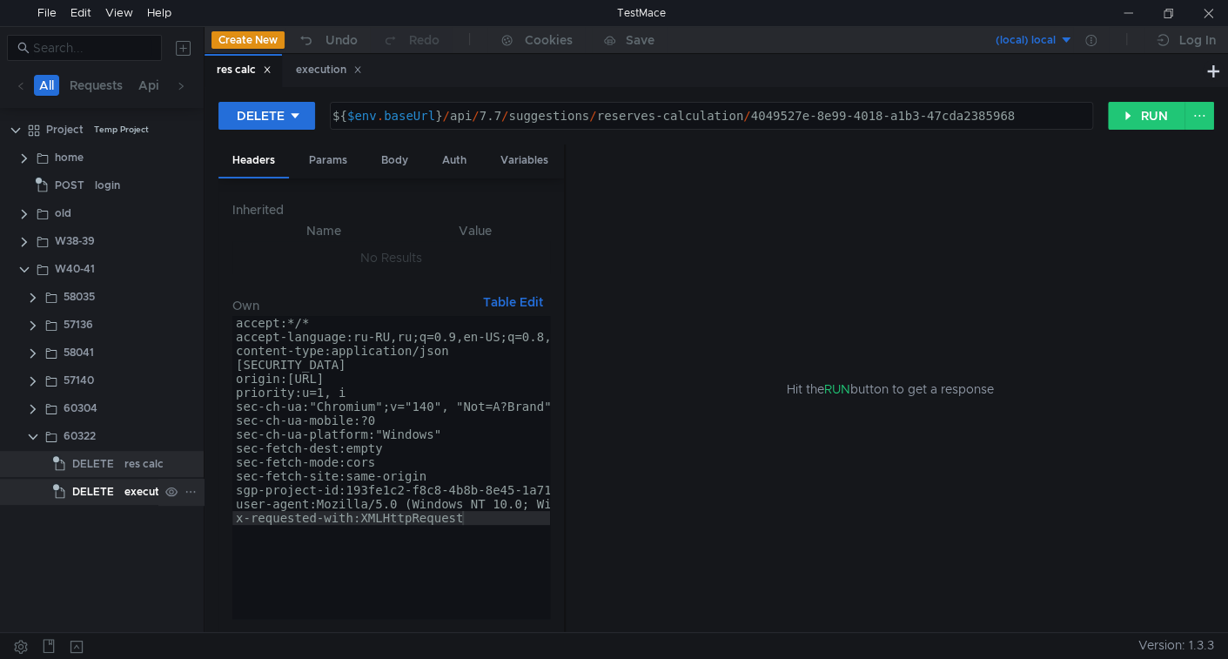
click at [131, 489] on div "execution" at bounding box center [149, 492] width 50 height 26
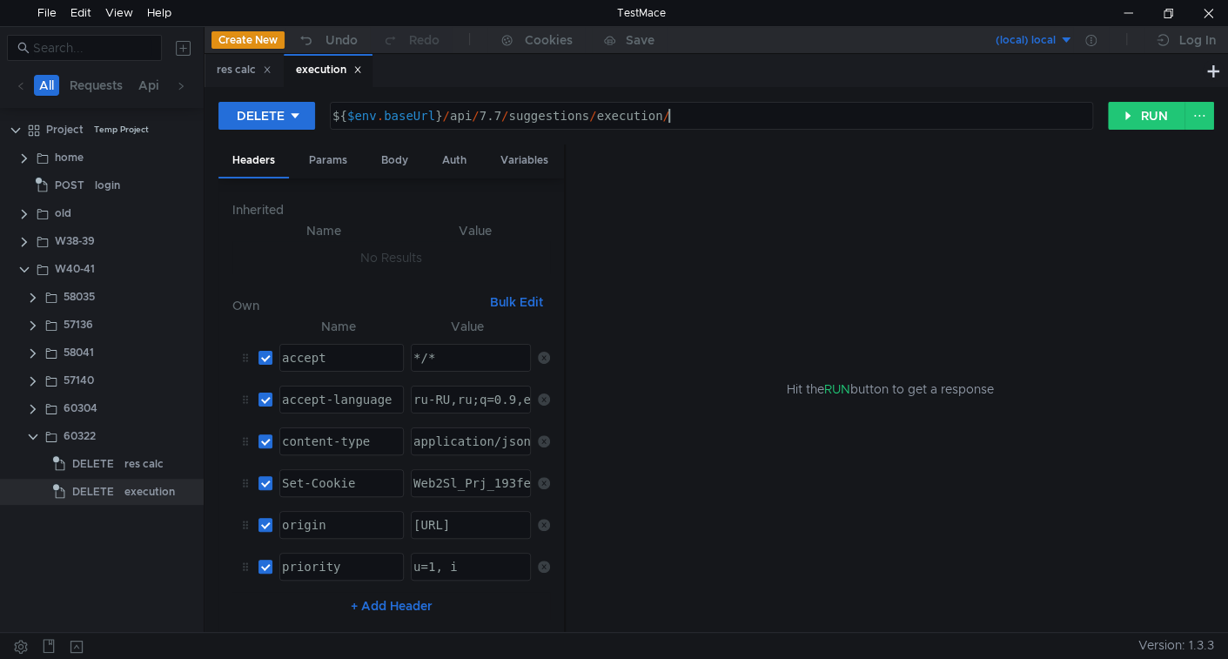
click at [716, 112] on div "${ $env . baseUrl } / api / 7.7 / suggestions / execution /" at bounding box center [710, 130] width 763 height 42
paste textarea "b519c15d-ca2b-43df-b253-3914b67ced93"
type textarea "${$env.baseUrl}/api/7.7/suggestions/execution/b519c15d-ca2b-43df-b253-3914b67ce…"
click at [245, 68] on div "res calc" at bounding box center [244, 70] width 55 height 18
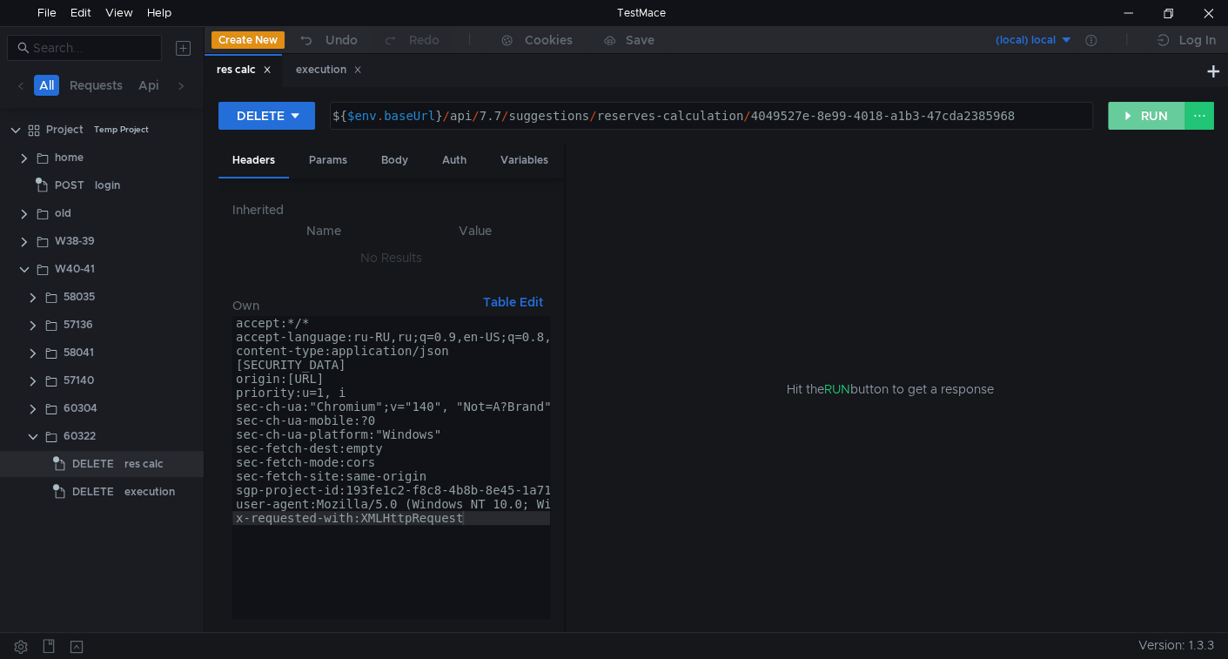
click at [1137, 111] on button "RUN" at bounding box center [1146, 116] width 77 height 28
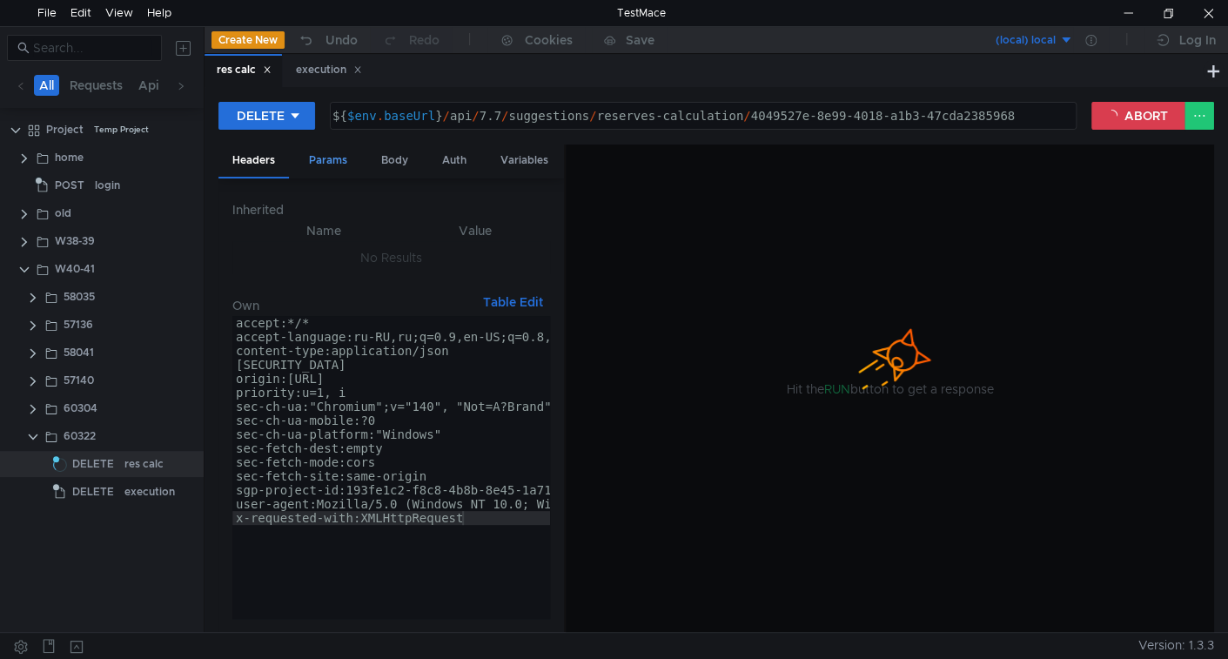
click at [336, 158] on div "Params" at bounding box center [328, 161] width 66 height 32
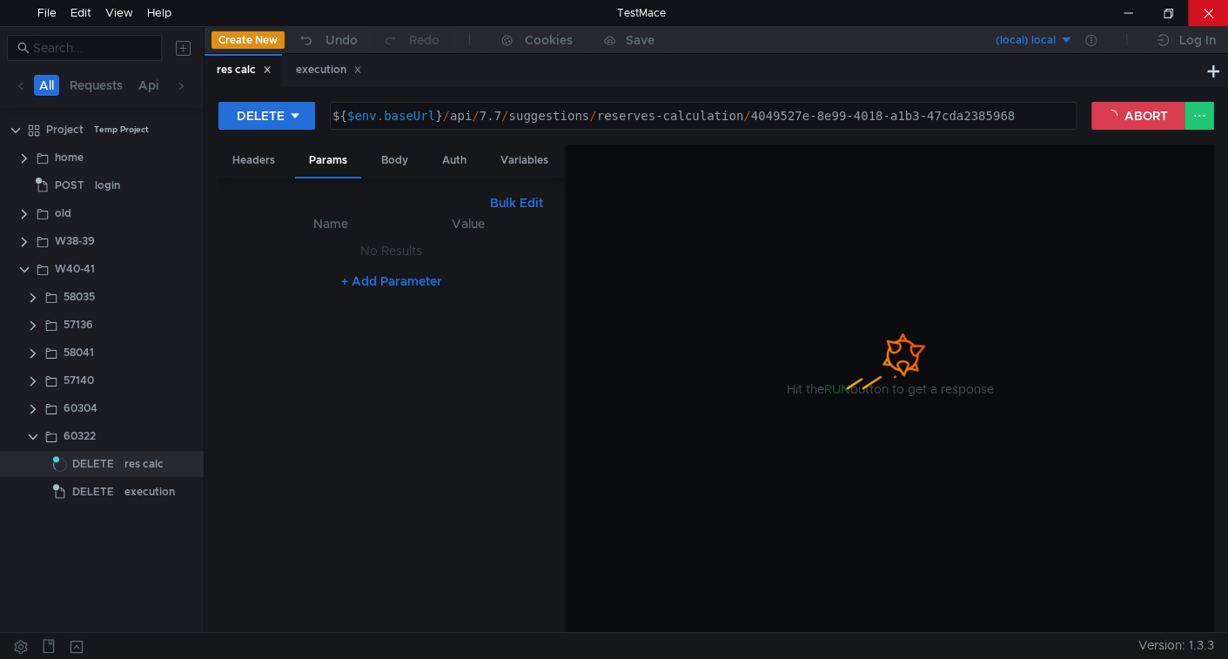
click at [1205, 13] on div at bounding box center [1208, 13] width 40 height 26
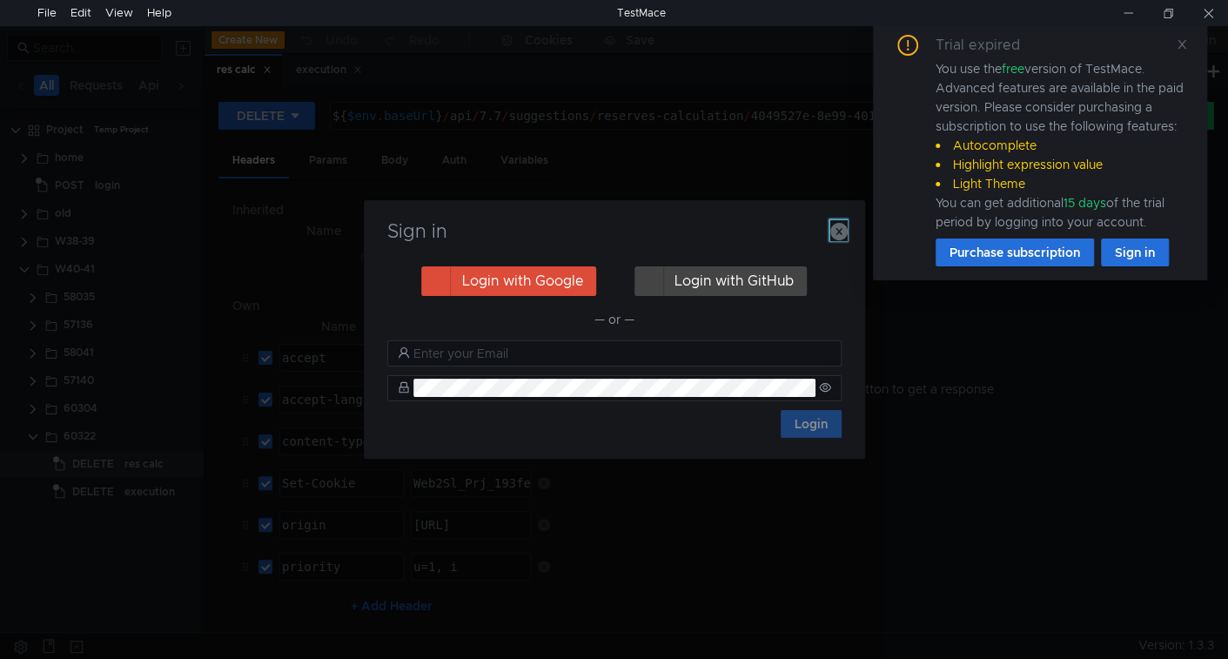
drag, startPoint x: 841, startPoint y: 237, endPoint x: 944, endPoint y: 197, distance: 110.3
click at [841, 237] on icon "button" at bounding box center [838, 231] width 17 height 17
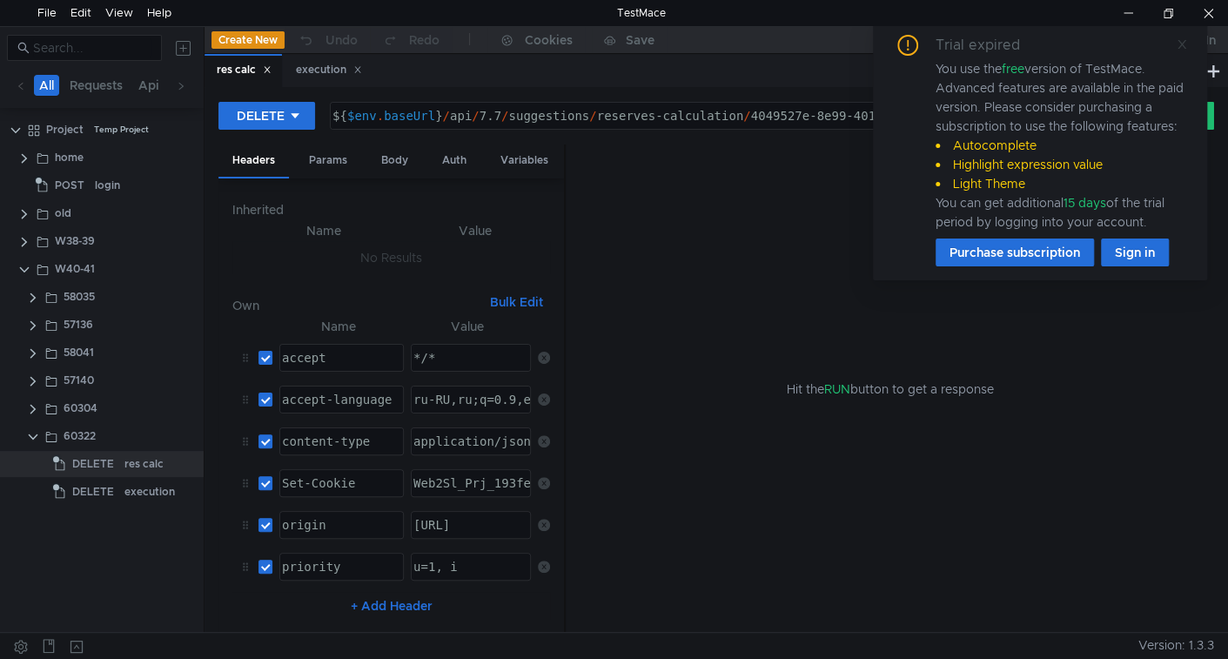
click at [1180, 45] on icon at bounding box center [1182, 44] width 12 height 12
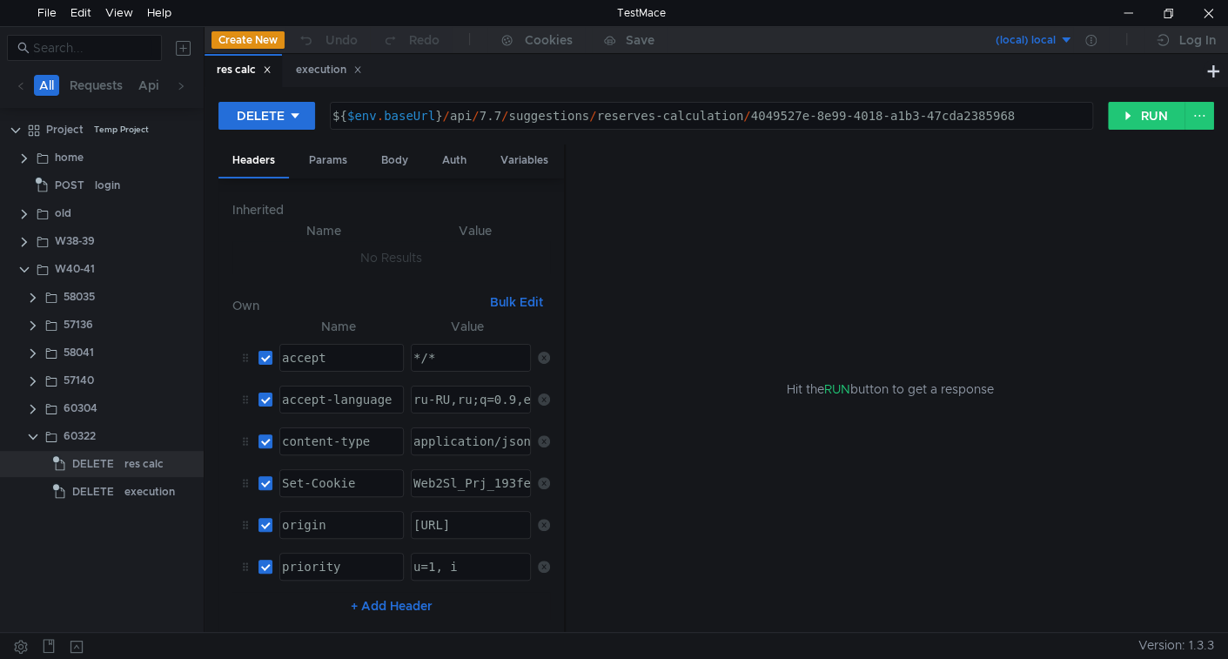
click at [780, 115] on div "${ $env . baseUrl } / api / 7.7 / suggestions / reserves-calculation / 4049527e…" at bounding box center [710, 130] width 763 height 42
drag, startPoint x: 780, startPoint y: 115, endPoint x: 1004, endPoint y: 117, distance: 223.7
click at [1004, 117] on div "${ $env . baseUrl } / api / 7.7 / suggestions / reserves-calculation / 4049527e…" at bounding box center [710, 130] width 763 height 42
paste textarea "b734a0cb-ac18-499b-a73a-ca5b079b198f"
click at [1154, 118] on button "RUN" at bounding box center [1146, 116] width 77 height 28
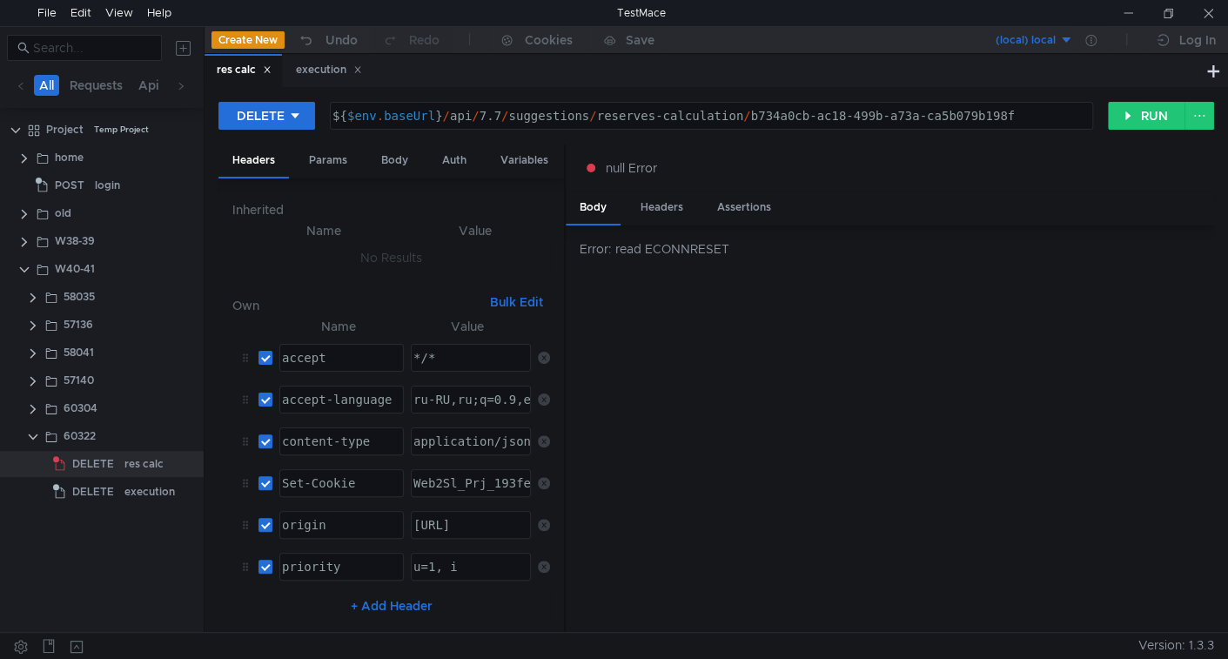
click at [771, 112] on div "${ $env . baseUrl } / api / 7.7 / suggestions / reserves-calculation / b734a0cb…" at bounding box center [710, 130] width 763 height 42
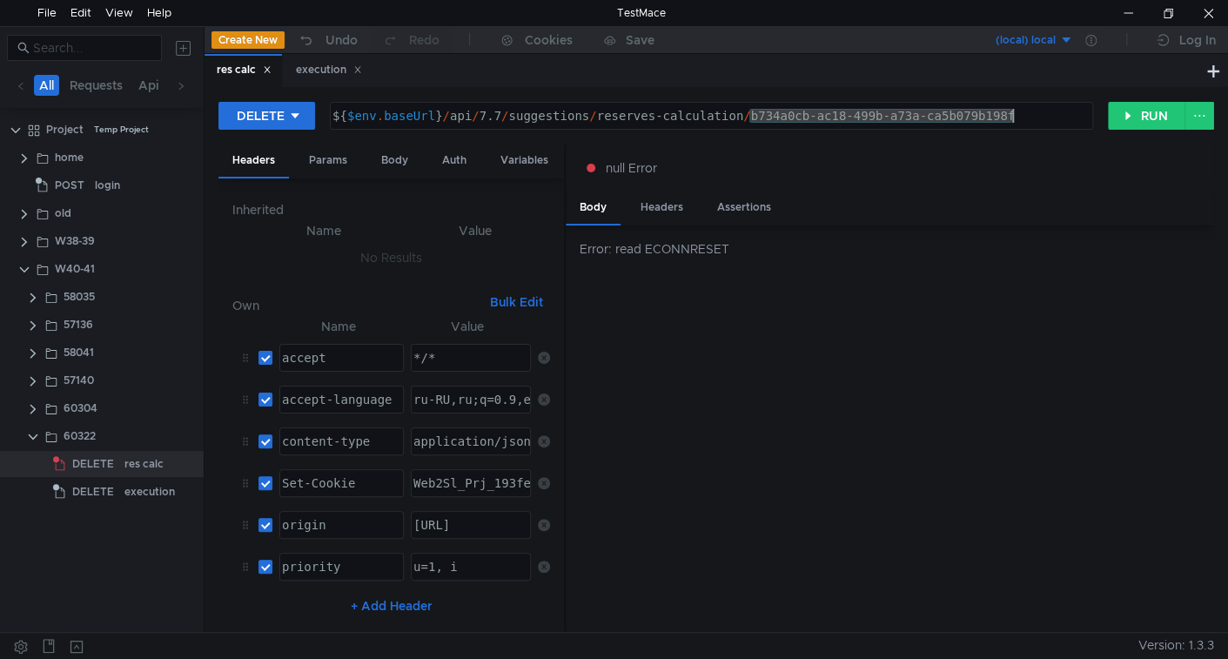
drag, startPoint x: 771, startPoint y: 112, endPoint x: 1109, endPoint y: 111, distance: 337.8
click at [978, 97] on div "DELETE ${$env.baseUrl}/api/7.7/suggestions/reserves-calculation/b734a0cb-ac18-4…" at bounding box center [717, 359] width 1024 height 545
paste textarea "27b6e74a-2ffb-48bd-9e09-e32b6cc76ff9"
click at [1167, 118] on button "RUN" at bounding box center [1146, 116] width 77 height 28
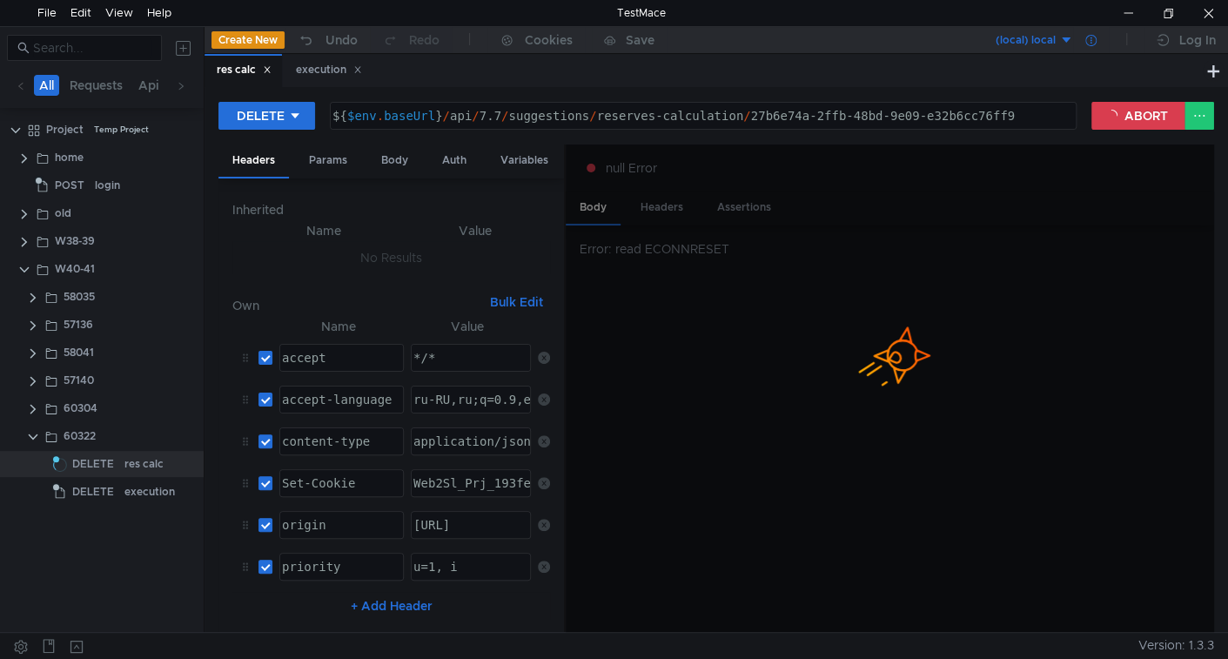
click at [1093, 32] on div at bounding box center [1091, 40] width 36 height 28
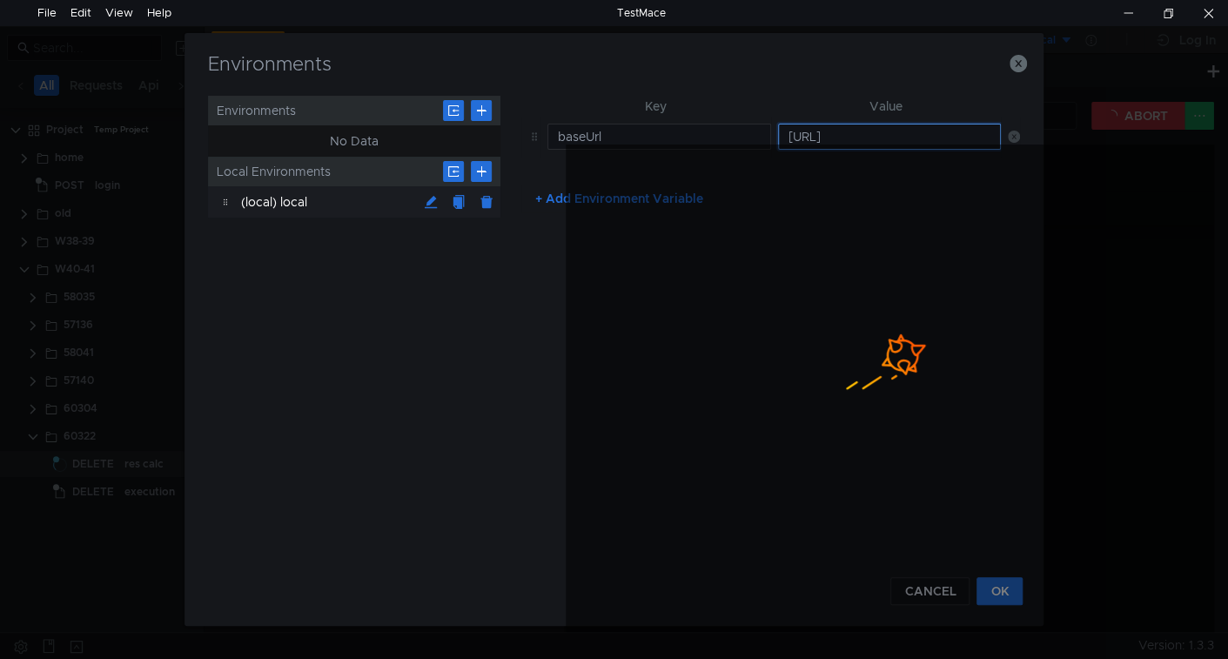
click at [904, 138] on input "[URL]" at bounding box center [890, 137] width 224 height 26
drag, startPoint x: 1015, startPoint y: 64, endPoint x: 998, endPoint y: 93, distance: 33.6
click at [1015, 64] on icon "button" at bounding box center [1018, 63] width 17 height 17
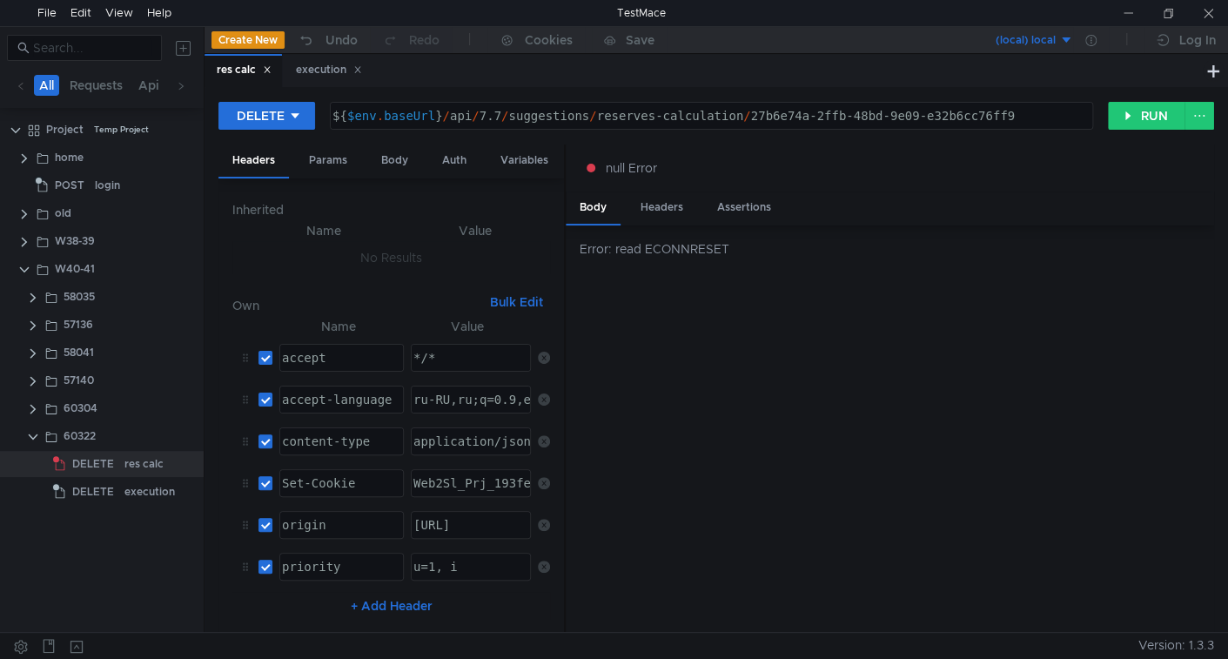
click at [773, 112] on div "${ $env . baseUrl } / api / 7.7 / suggestions / reserves-calculation / 27b6e74a…" at bounding box center [710, 130] width 763 height 42
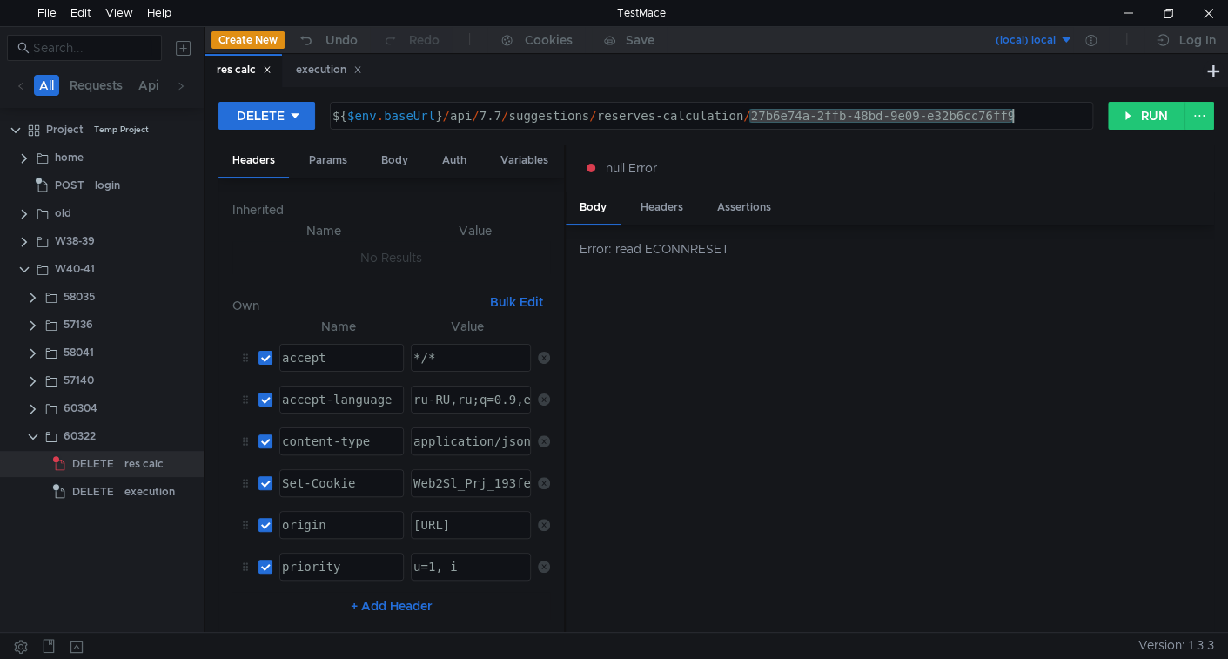
drag, startPoint x: 773, startPoint y: 112, endPoint x: 999, endPoint y: 108, distance: 226.4
click at [999, 109] on div "${ $env . baseUrl } / api / 7.7 / suggestions / reserves-calculation / 27b6e74a…" at bounding box center [710, 130] width 763 height 42
paste textarea "32bdf3d7-91f3-49c0-9903-9951876adb4"
click at [1150, 120] on button "RUN" at bounding box center [1146, 116] width 77 height 28
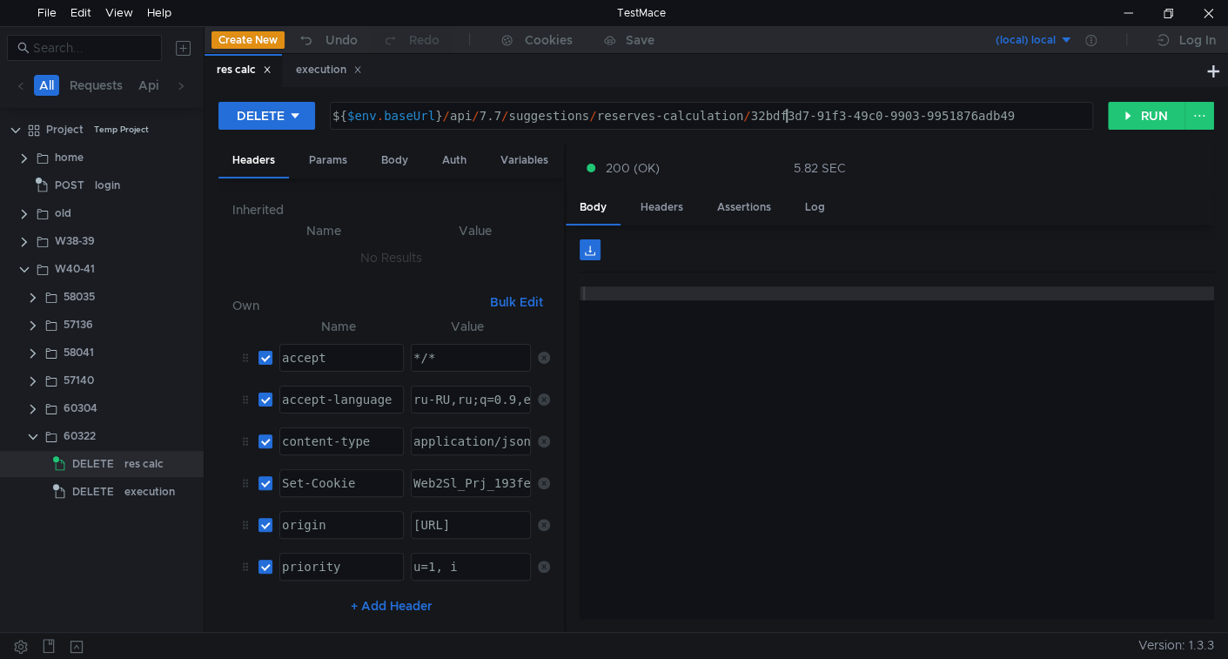
click at [788, 118] on div "${ $env . baseUrl } / api / 7.7 / suggestions / reserves-calculation / 32bdf3d7…" at bounding box center [710, 130] width 763 height 42
drag, startPoint x: 788, startPoint y: 118, endPoint x: 958, endPoint y: 113, distance: 170.7
click at [958, 113] on div "${ $env . baseUrl } / api / 7.7 / suggestions / reserves-calculation / 32bdf3d7…" at bounding box center [710, 130] width 763 height 42
paste textarea "905be821-0866-4a47-bc5a-d834429a3d50"
type textarea "${$env.baseUrl}/api/7.7/suggestions/reserves-calculation/32bdf3d7-91f3-49c0-990…"
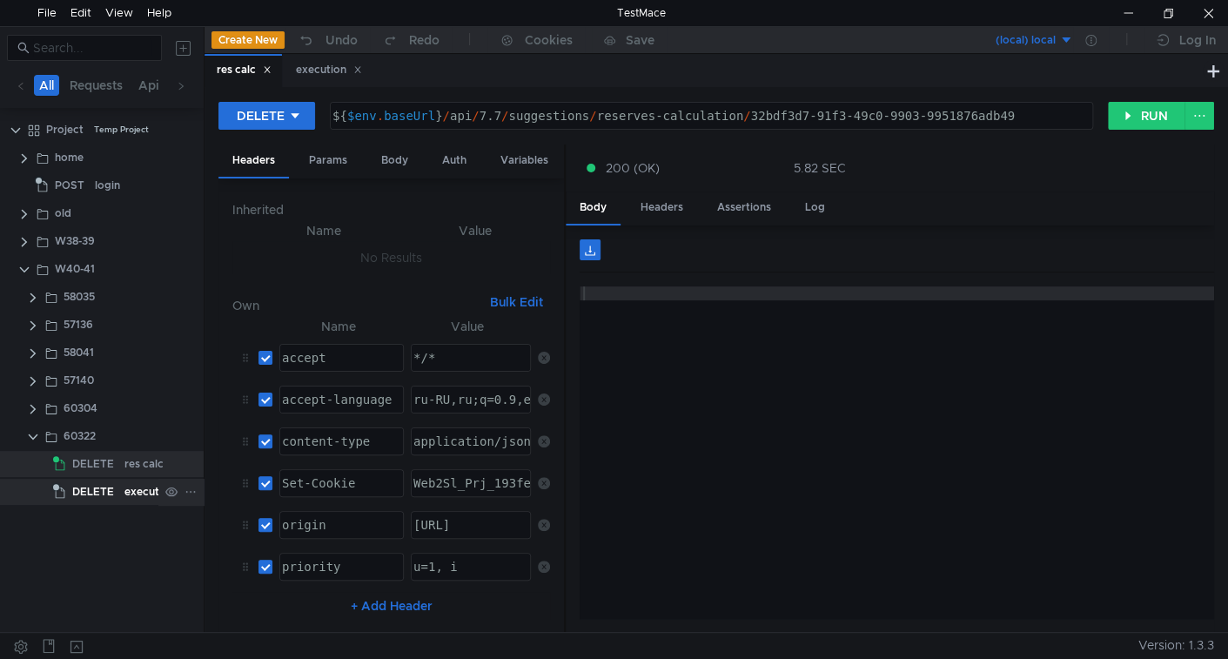
click at [118, 494] on app-tree-icon "DELETE" at bounding box center [88, 492] width 71 height 26
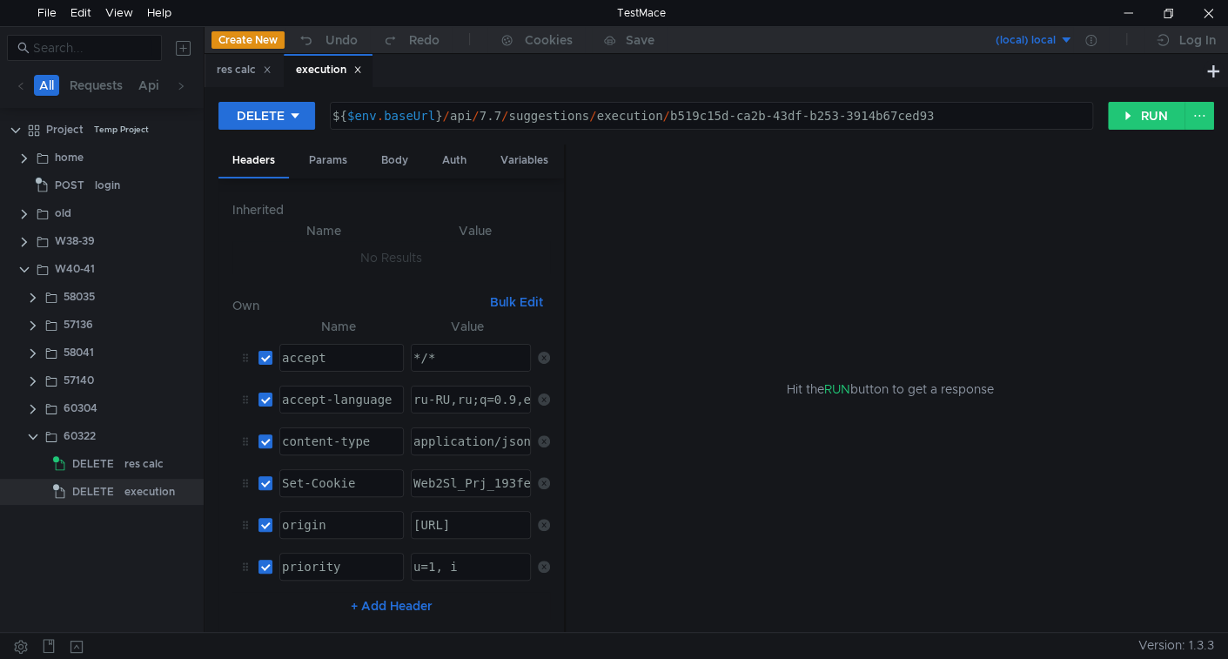
click at [697, 104] on div "${ $env . baseUrl } / api / 7.7 / suggestions / execution / b519c15d-ca2b-43df-…" at bounding box center [712, 116] width 762 height 26
drag, startPoint x: 697, startPoint y: 104, endPoint x: 948, endPoint y: 101, distance: 250.7
click at [948, 102] on div "${$env.baseUrl}/api/7.7/suggestions/execution/b519c15d-ca2b-43df-b253-3914b67ce…" at bounding box center [711, 116] width 763 height 28
paste textarea "905be821-0866-4a47-bc5a-d834429a3d50"
type textarea "${$env.baseUrl}/api/7.7/suggestions/execution/905be821-0866-4a47-bc5a-d834429a3…"
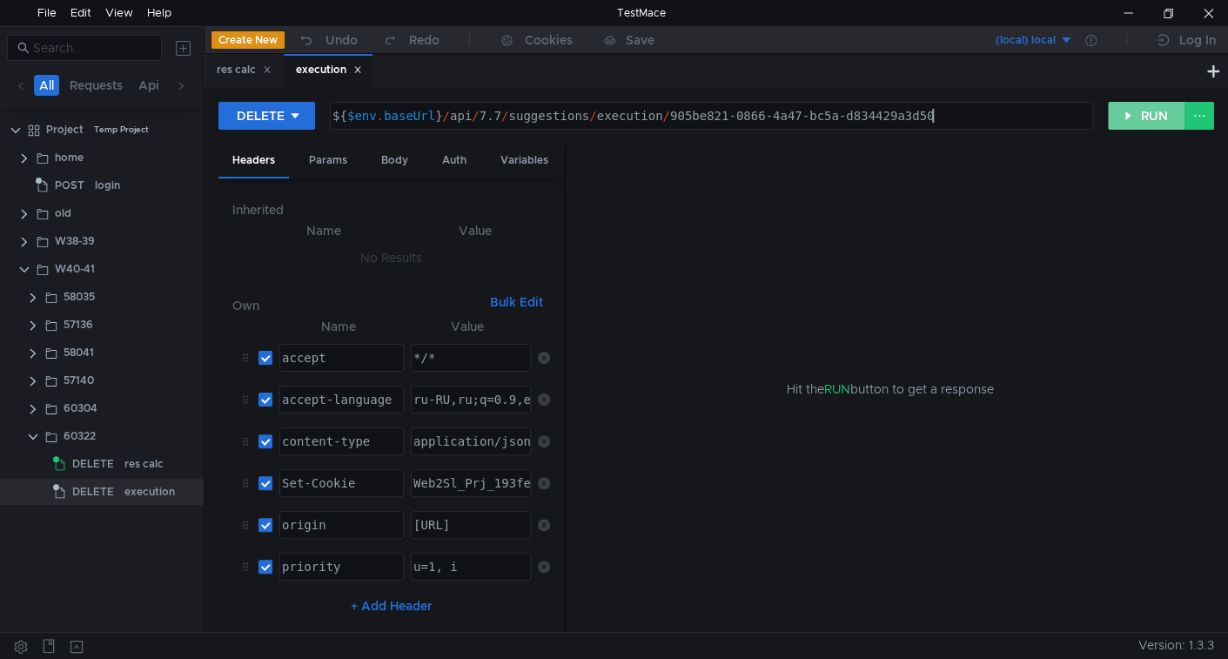
click at [1173, 111] on button "RUN" at bounding box center [1146, 116] width 77 height 28
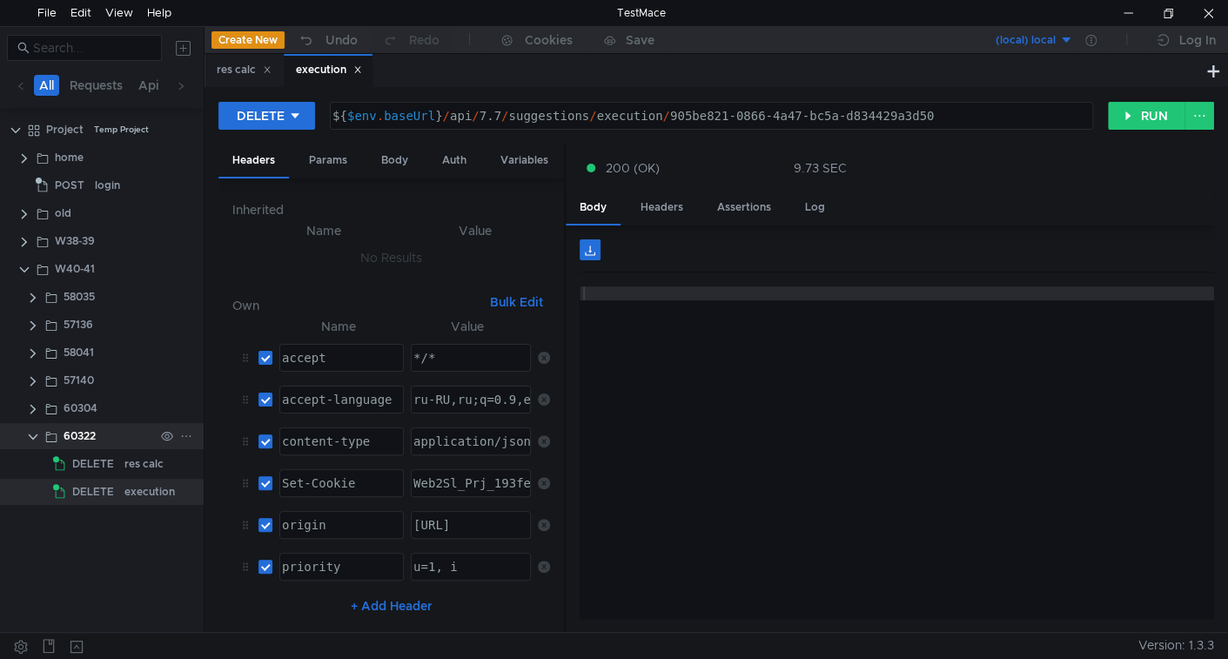
click at [32, 436] on clr-icon at bounding box center [33, 437] width 14 height 14
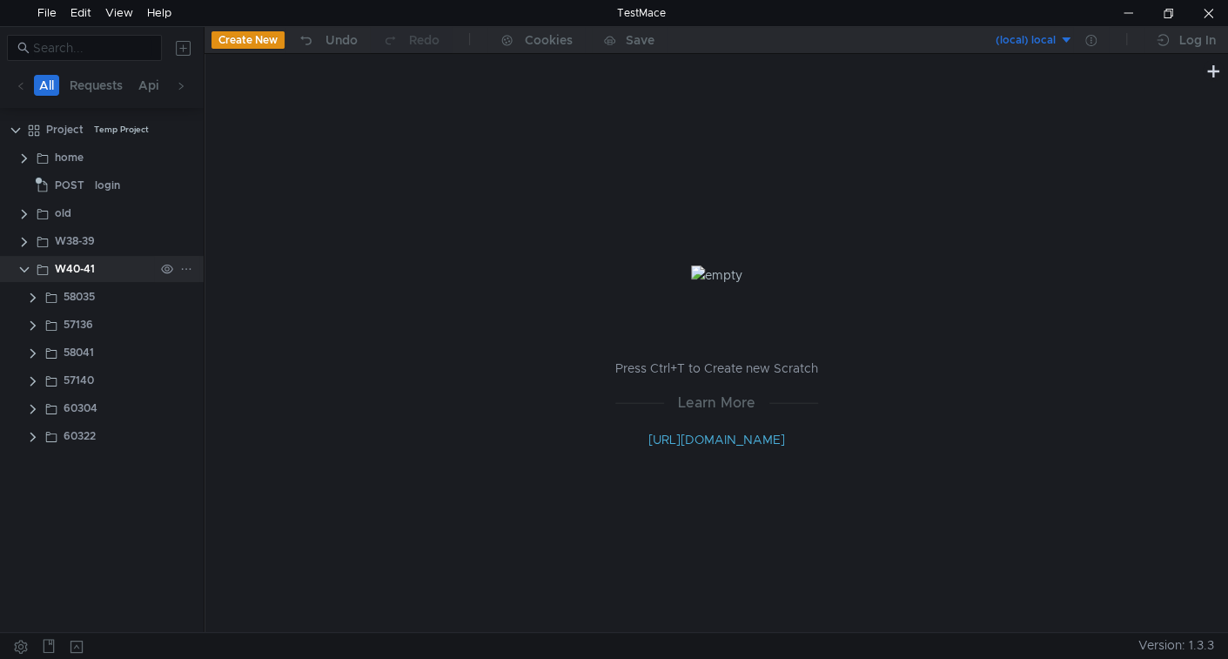
click at [185, 267] on icon at bounding box center [186, 269] width 12 height 12
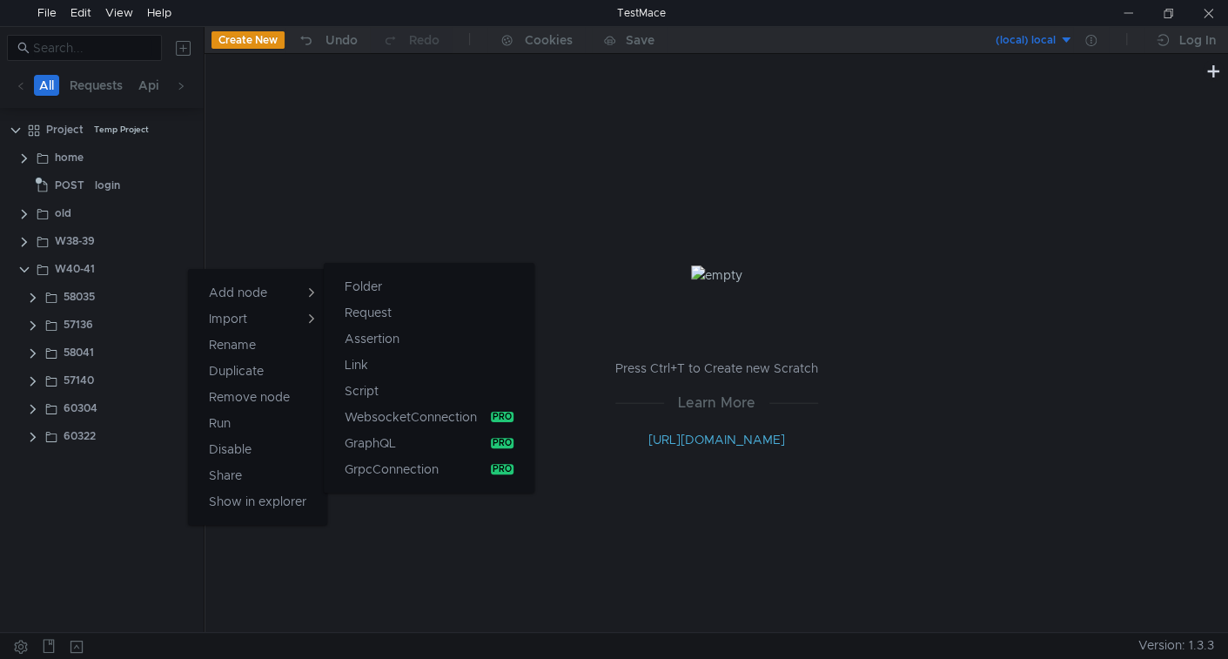
click at [352, 282] on app-tour-anchor "Folder" at bounding box center [363, 286] width 37 height 21
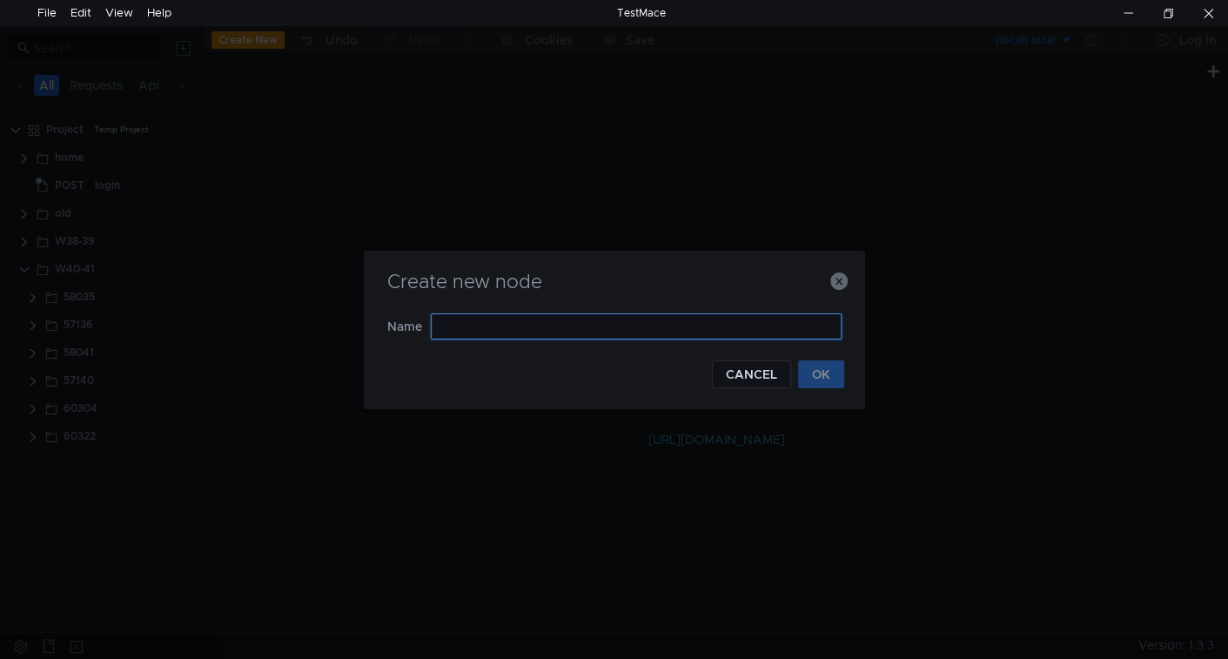
paste input "57142"
type input "57142"
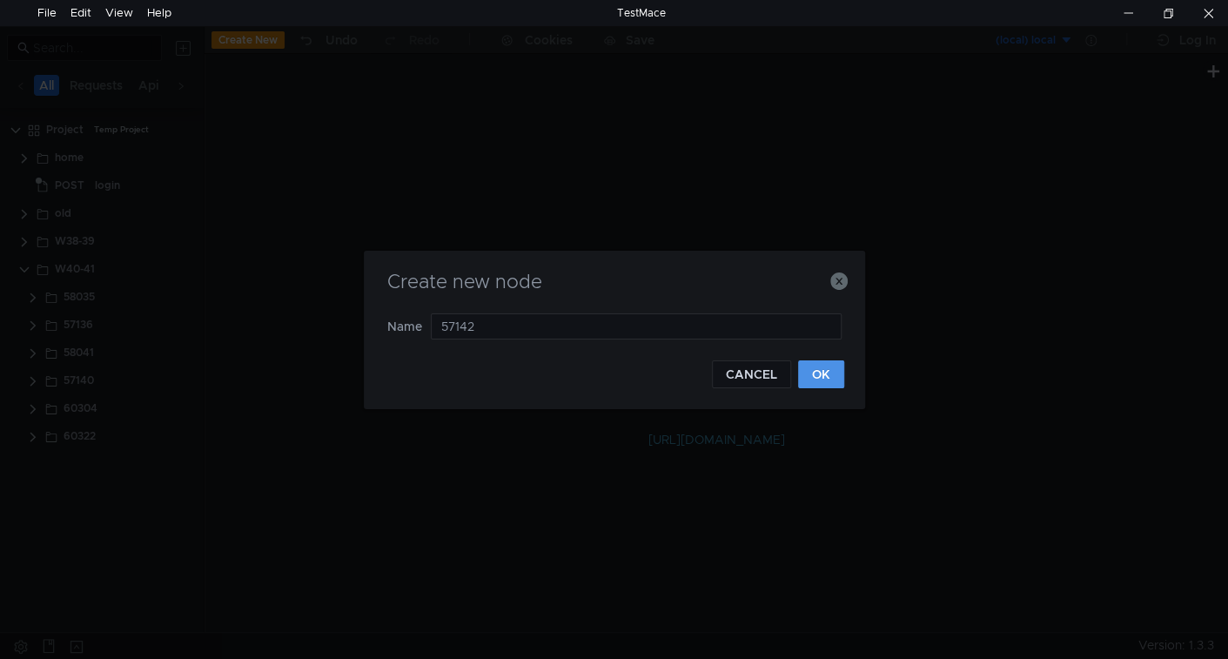
click at [816, 369] on button "OK" at bounding box center [821, 374] width 46 height 28
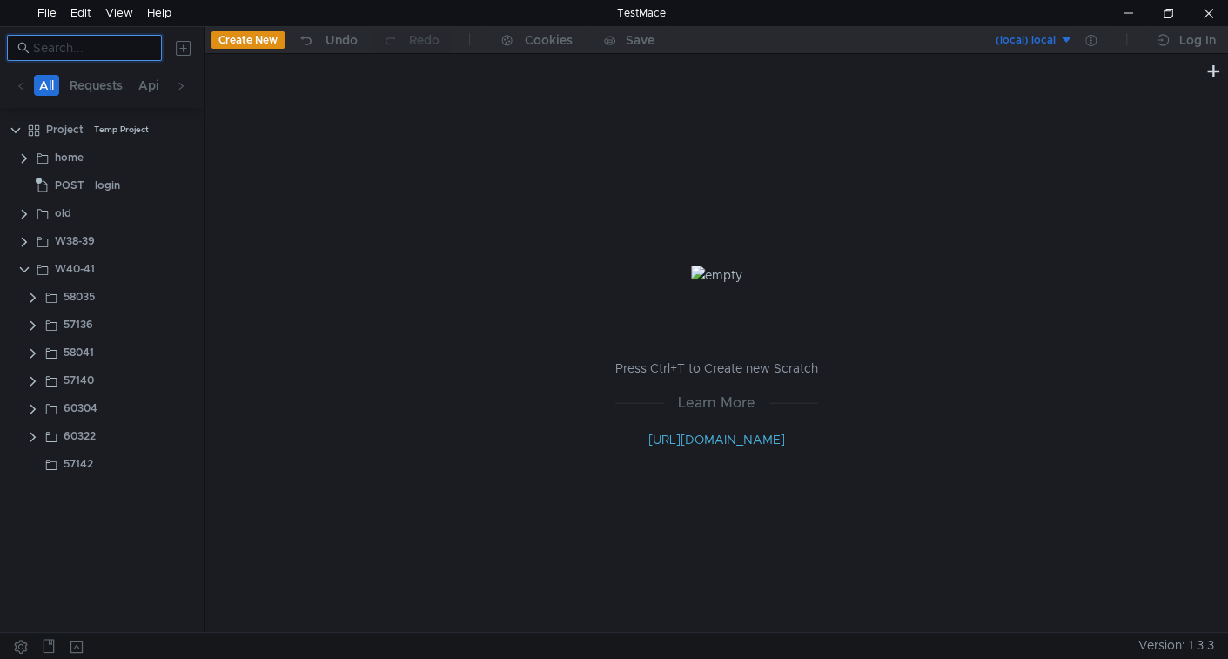
click at [100, 54] on input at bounding box center [92, 47] width 118 height 19
paste input "57142"
type input "57142"
